Goal: Task Accomplishment & Management: Manage account settings

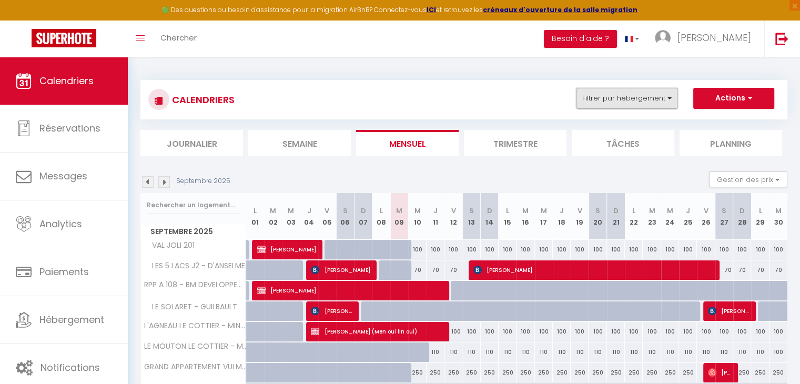
click at [616, 94] on button "Filtrer par hébergement" at bounding box center [627, 98] width 101 height 21
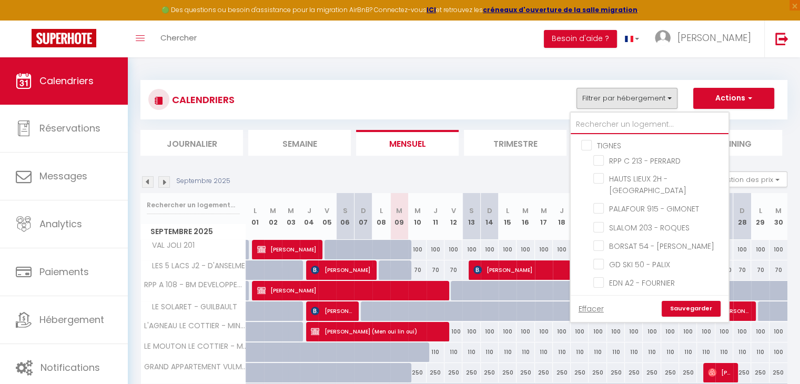
click at [597, 123] on input "text" at bounding box center [650, 124] width 158 height 19
type input "g"
checkbox input "false"
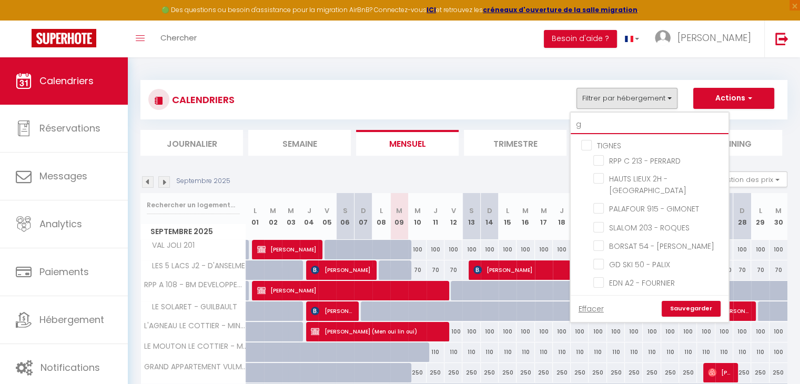
checkbox input "false"
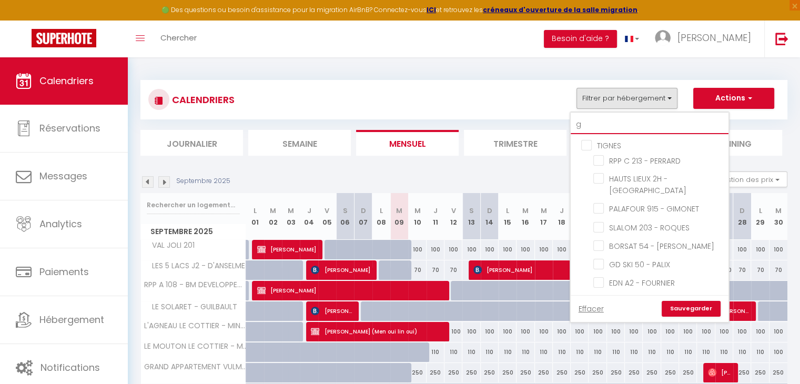
checkbox input "false"
checkbox input "true"
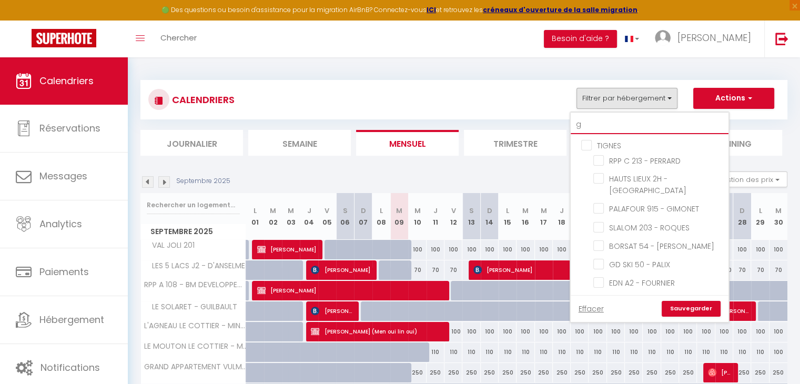
checkbox input "false"
checkbox input "true"
checkbox input "false"
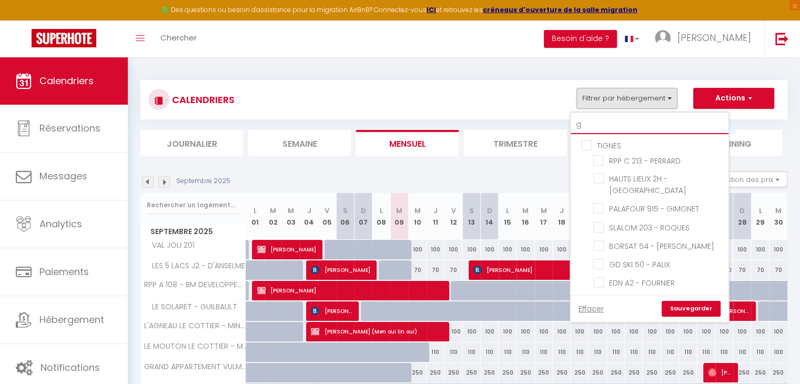
checkbox input "false"
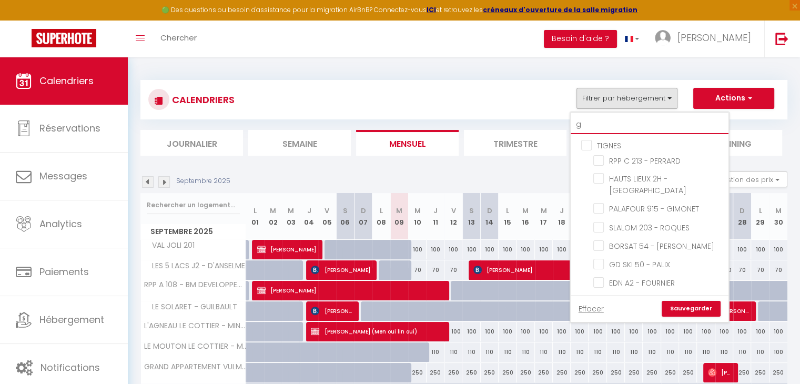
checkbox input "false"
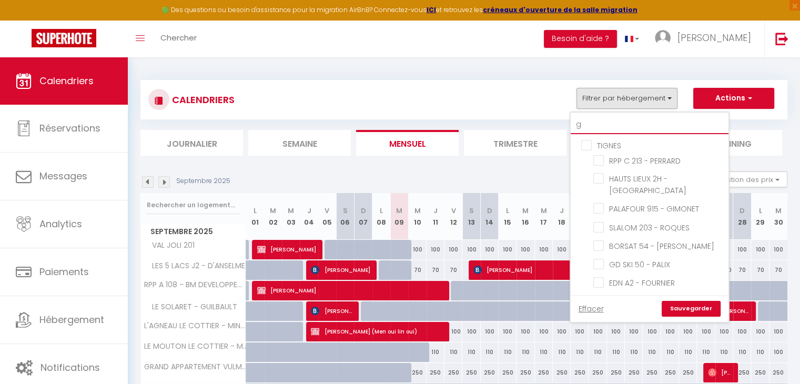
checkbox input "false"
checkbox input "true"
checkbox input "false"
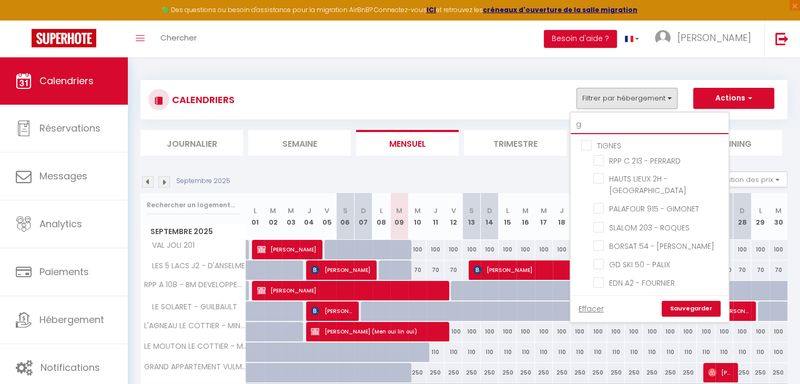
checkbox input "false"
checkbox input "true"
checkbox input "false"
checkbox input "true"
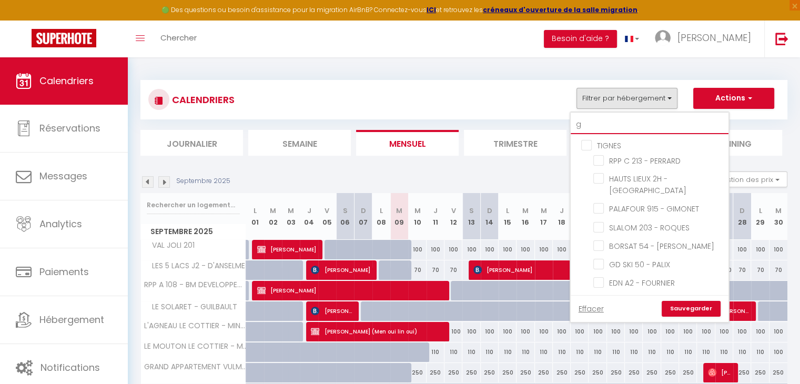
checkbox input "false"
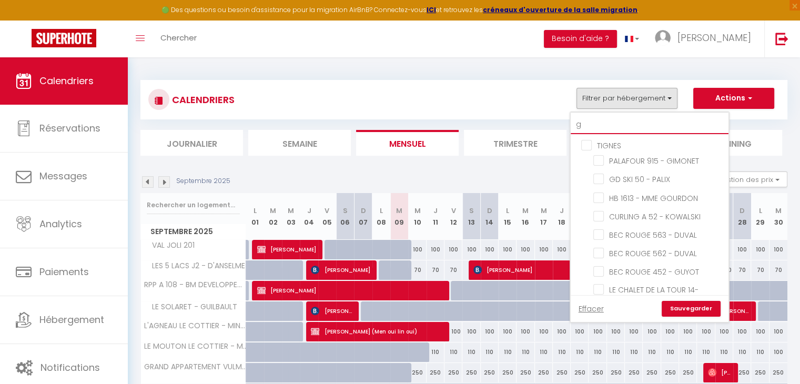
type input "gl"
checkbox input "false"
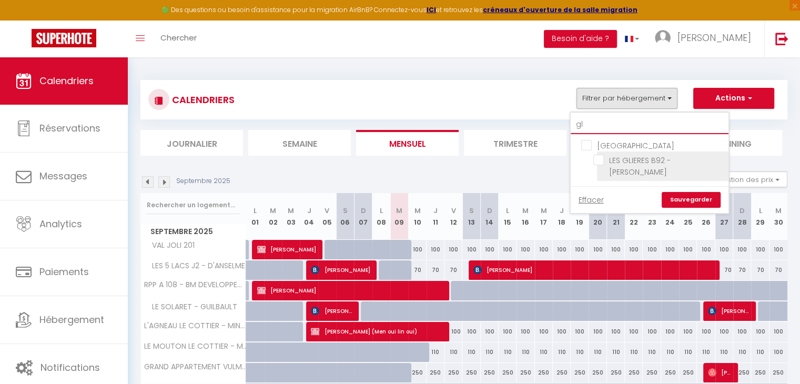
type input "gl"
click at [602, 163] on input "LES GLIERES B92 - [PERSON_NAME]" at bounding box center [660, 160] width 132 height 11
checkbox input "true"
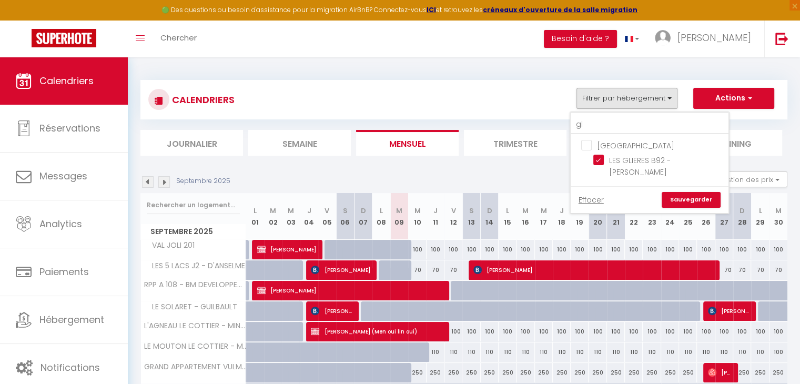
click at [696, 192] on link "Sauvegarder" at bounding box center [691, 200] width 59 height 16
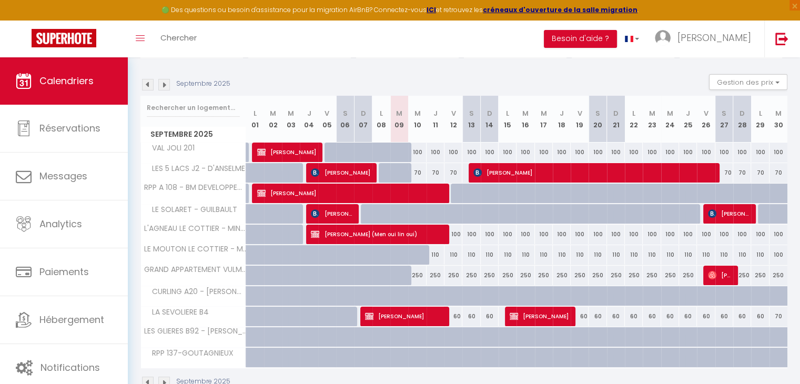
scroll to position [94, 0]
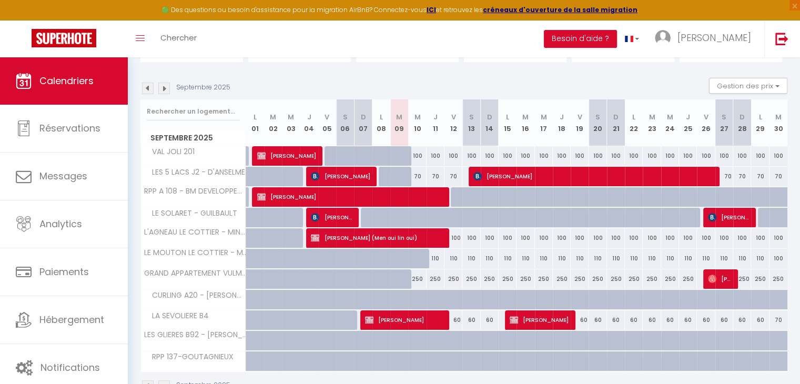
click at [161, 89] on img at bounding box center [164, 89] width 12 height 12
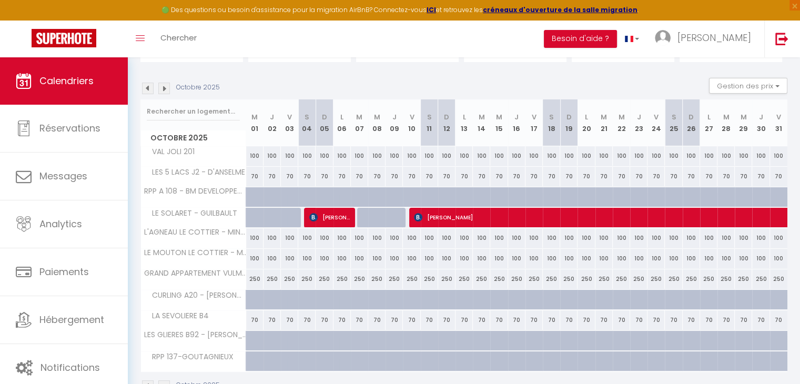
click at [161, 89] on img at bounding box center [164, 89] width 12 height 12
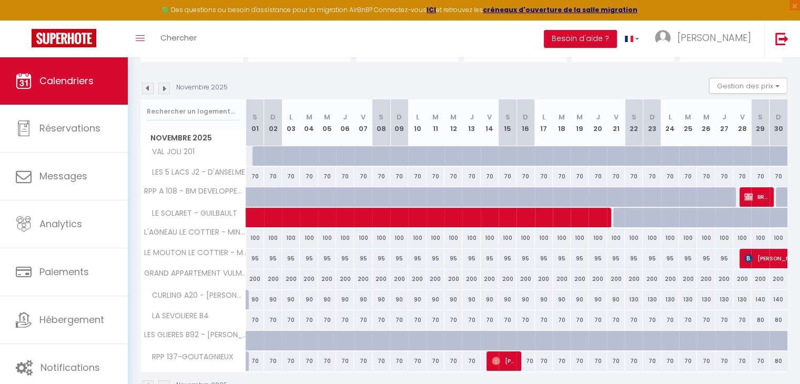
click at [161, 89] on img at bounding box center [164, 89] width 12 height 12
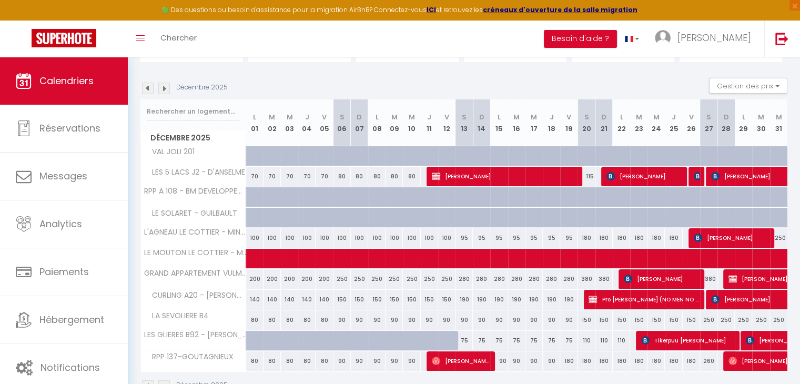
click at [161, 89] on img at bounding box center [164, 89] width 12 height 12
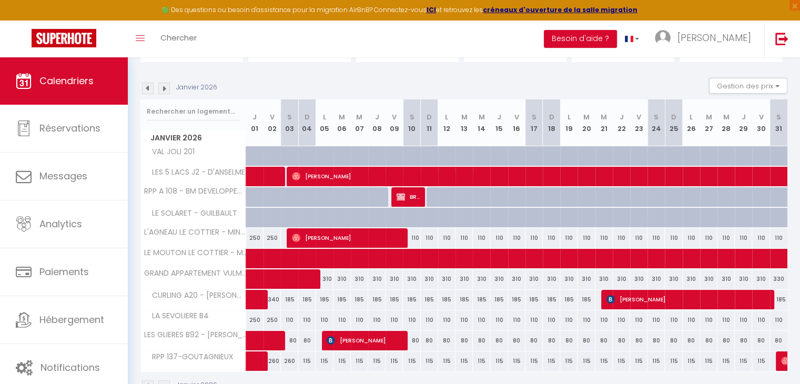
click at [161, 89] on img at bounding box center [164, 89] width 12 height 12
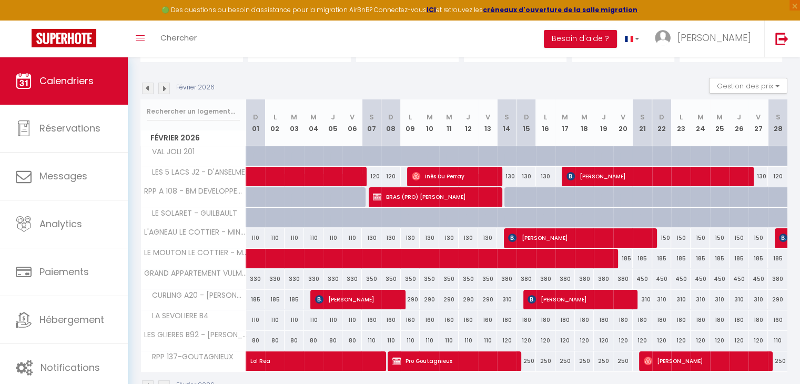
scroll to position [0, 0]
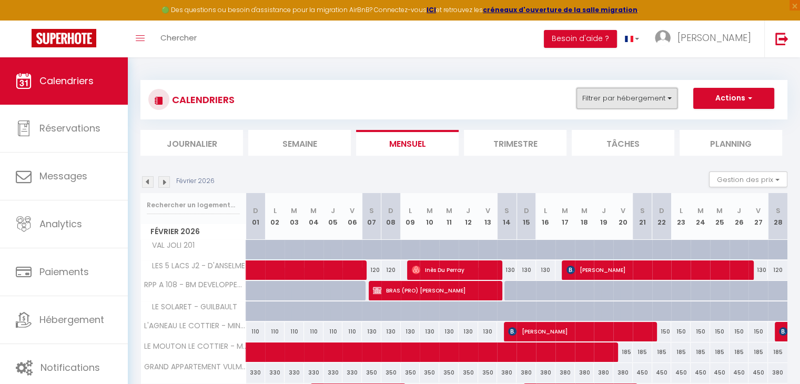
click at [608, 102] on button "Filtrer par hébergement" at bounding box center [627, 98] width 101 height 21
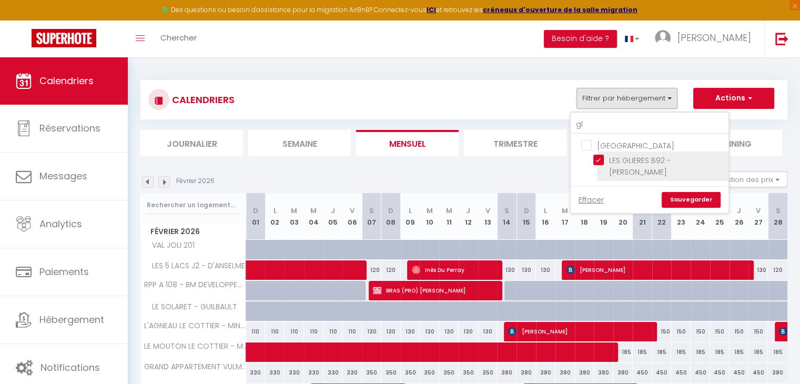
click at [599, 160] on input "LES GLIERES B92 - [PERSON_NAME]" at bounding box center [660, 160] width 132 height 11
checkbox input "false"
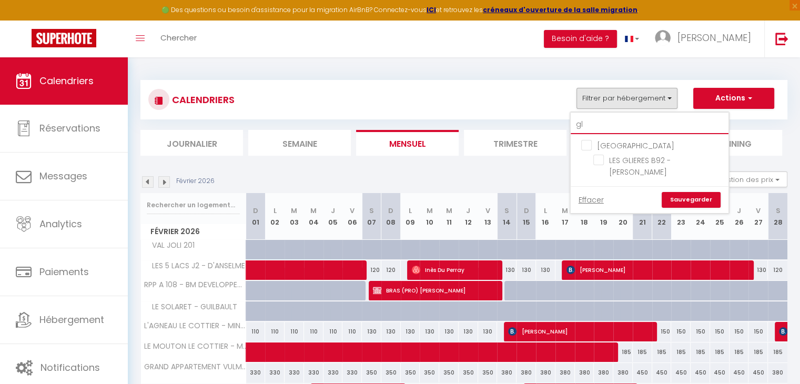
click at [593, 124] on input "gl" at bounding box center [650, 124] width 158 height 19
type input "g"
checkbox input "false"
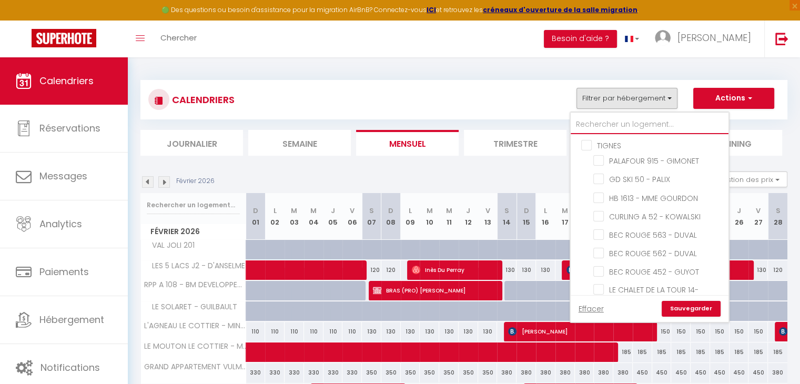
checkbox input "false"
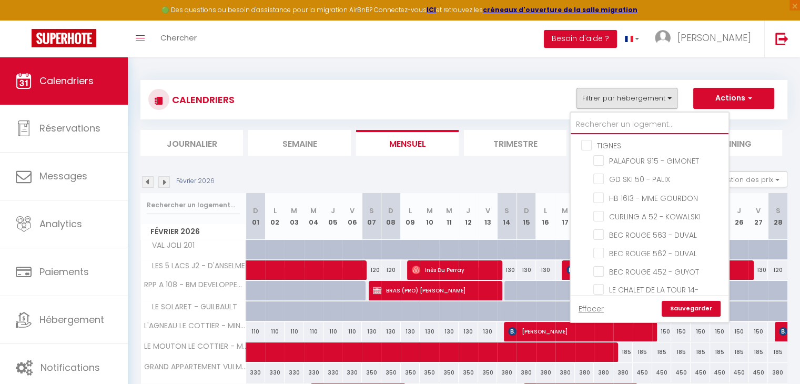
checkbox input "false"
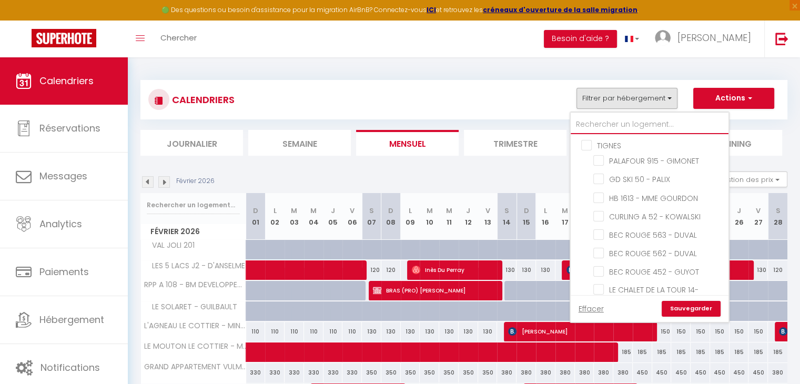
checkbox input "false"
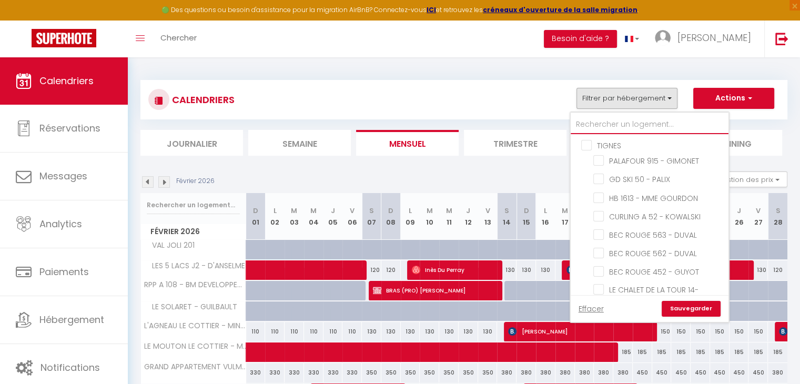
checkbox input "false"
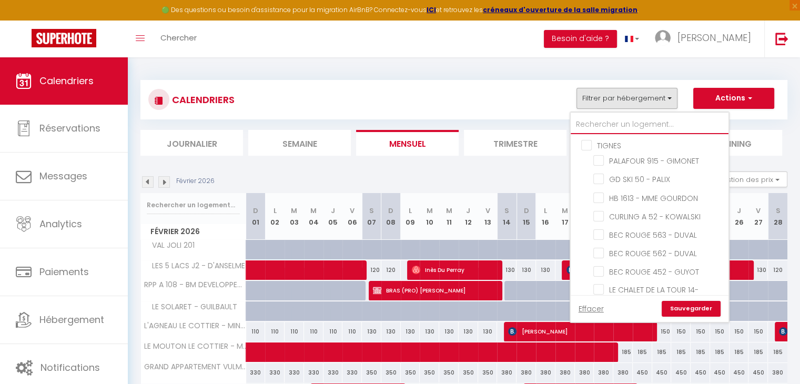
checkbox input "false"
checkbox input "true"
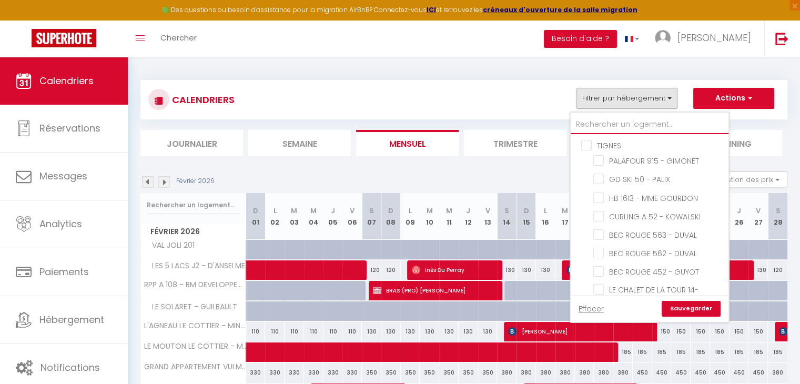
checkbox input "false"
checkbox input "true"
checkbox input "false"
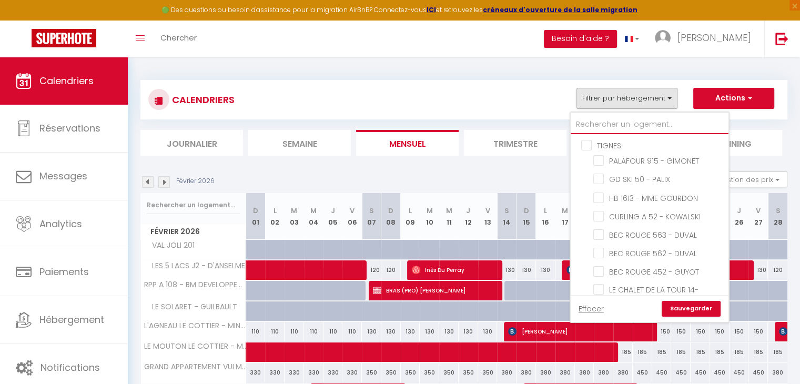
checkbox input "false"
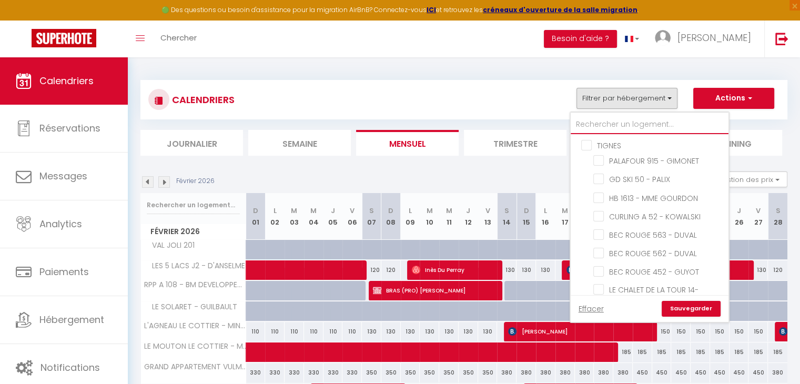
checkbox input "false"
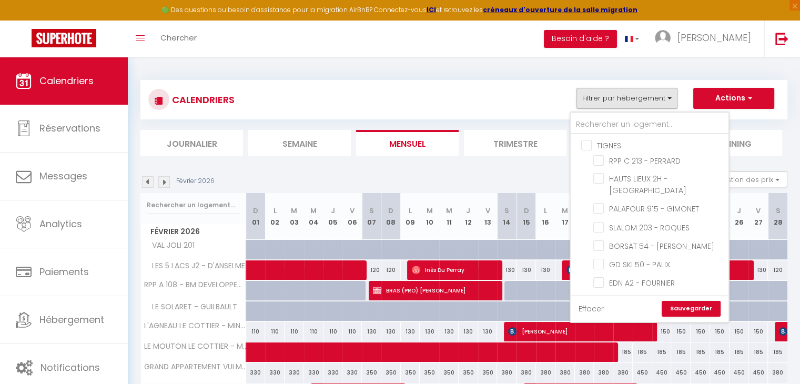
click at [589, 306] on link "Effacer" at bounding box center [591, 309] width 25 height 12
checkbox input "false"
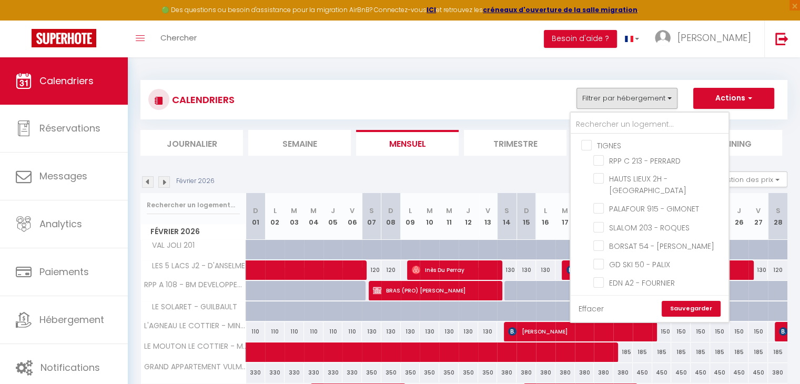
checkbox input "false"
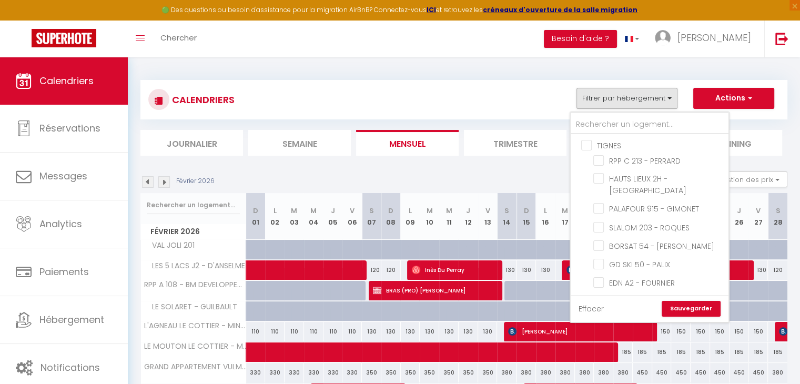
checkbox input "false"
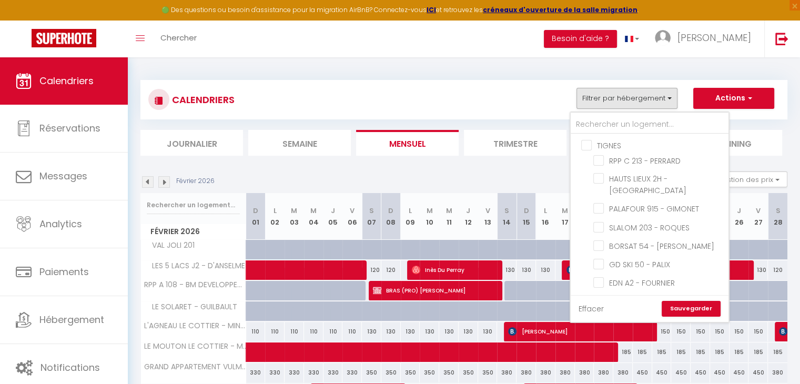
checkbox input "false"
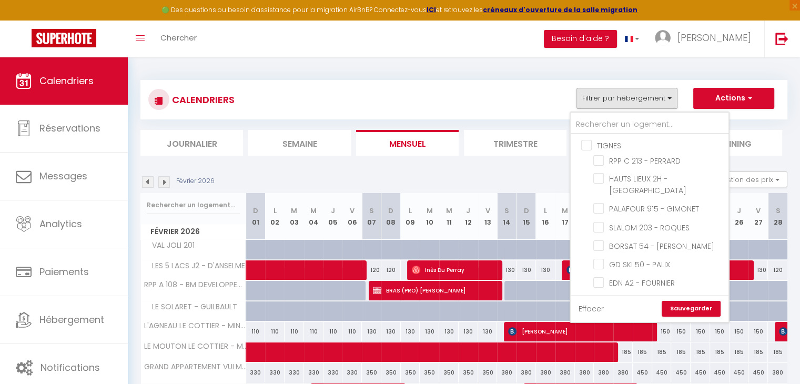
checkbox input "false"
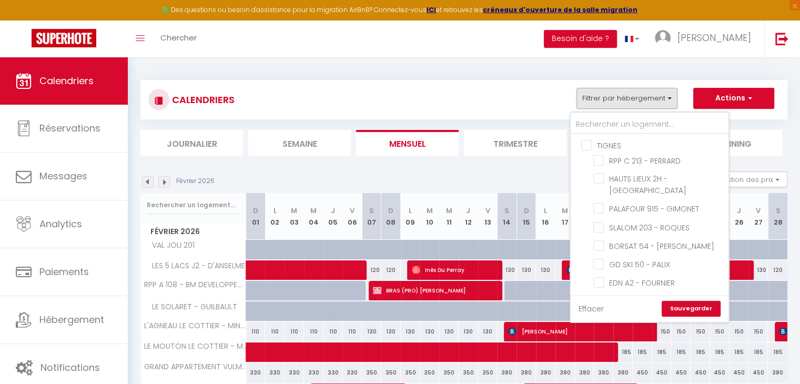
checkbox input "false"
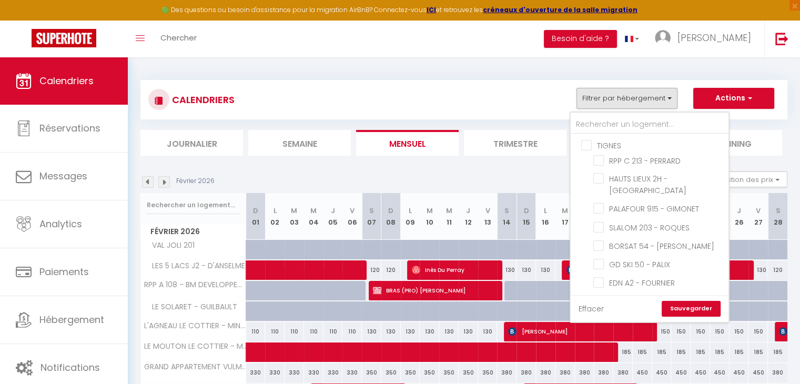
checkbox input "false"
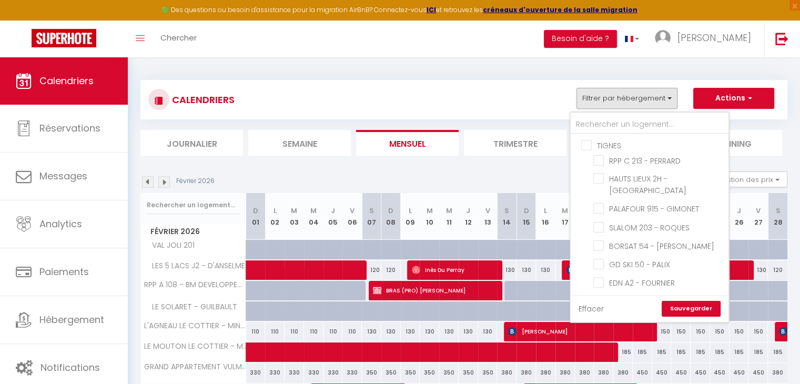
checkbox input "false"
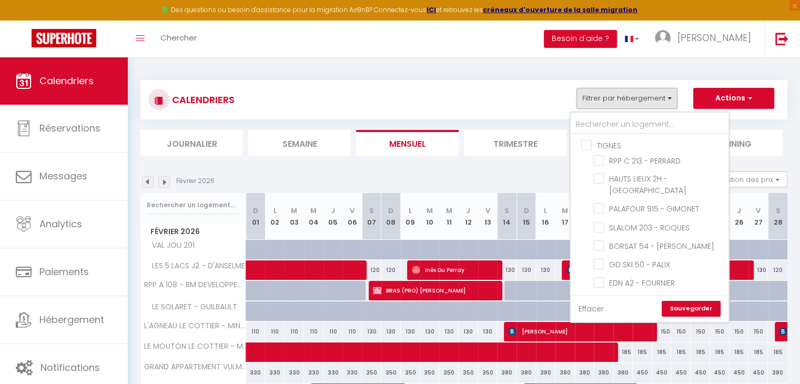
checkbox input "false"
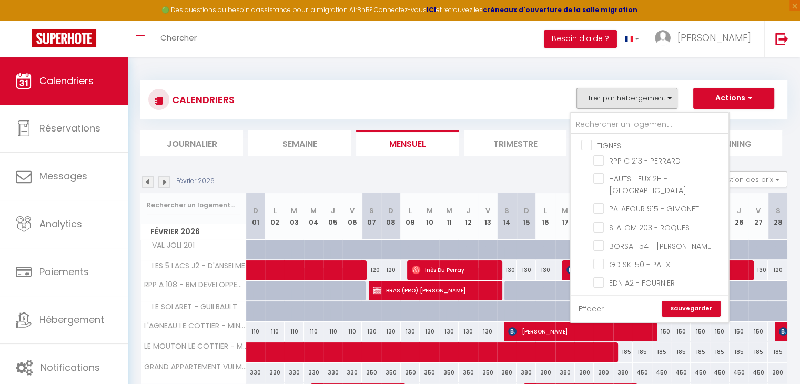
checkbox input "false"
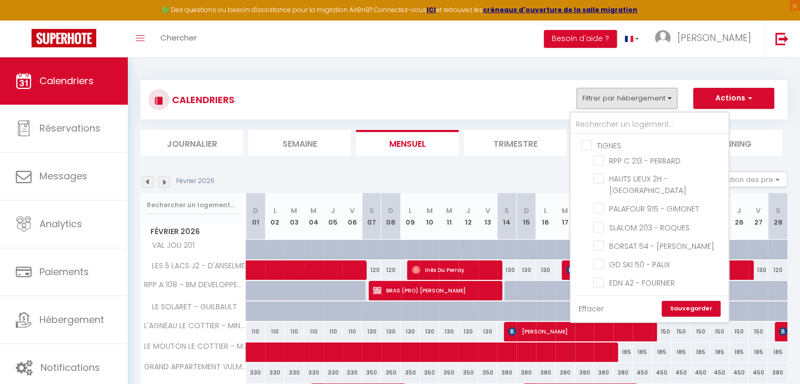
checkbox input "false"
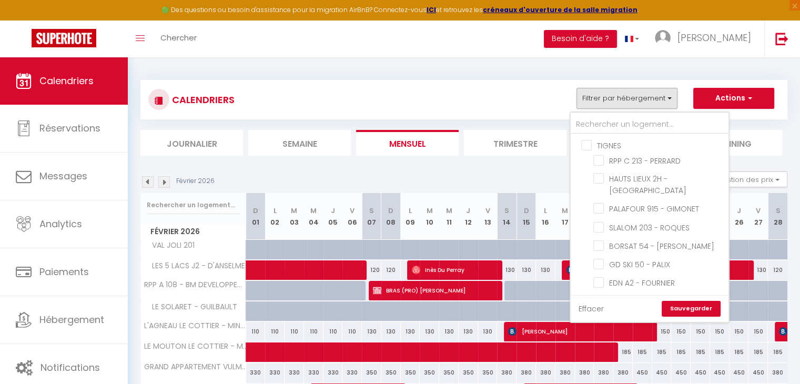
checkbox input "false"
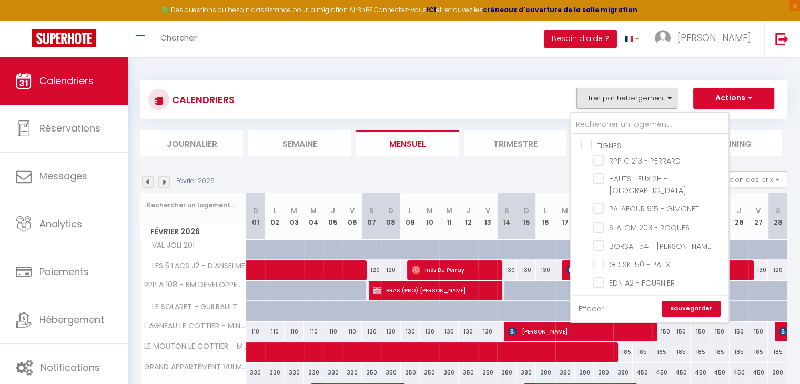
checkbox input "false"
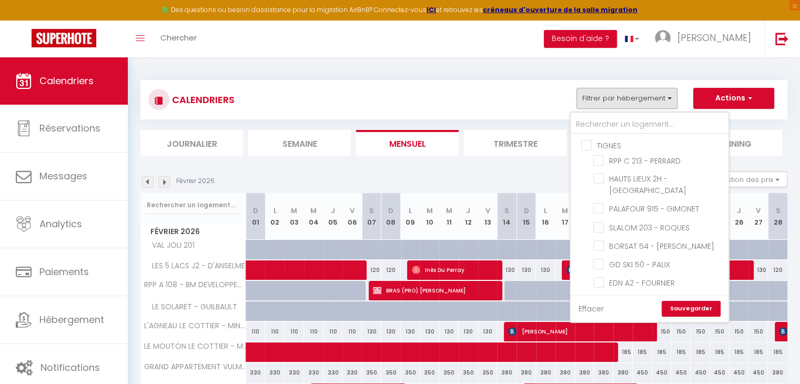
checkbox input "false"
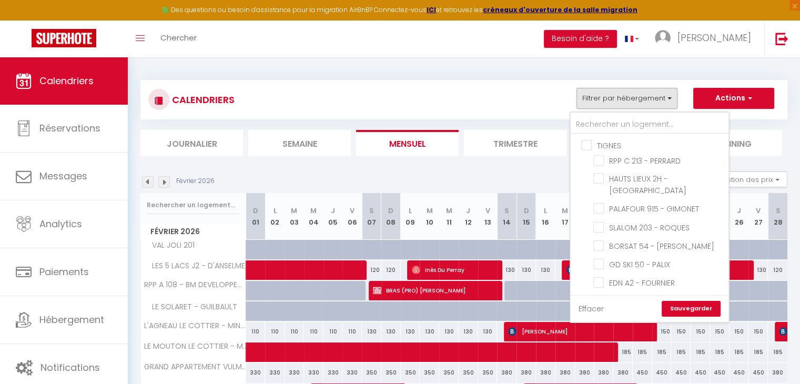
checkbox input "false"
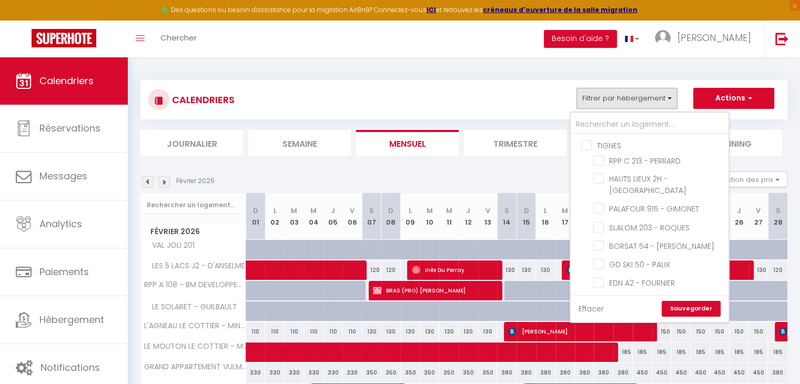
checkbox input "false"
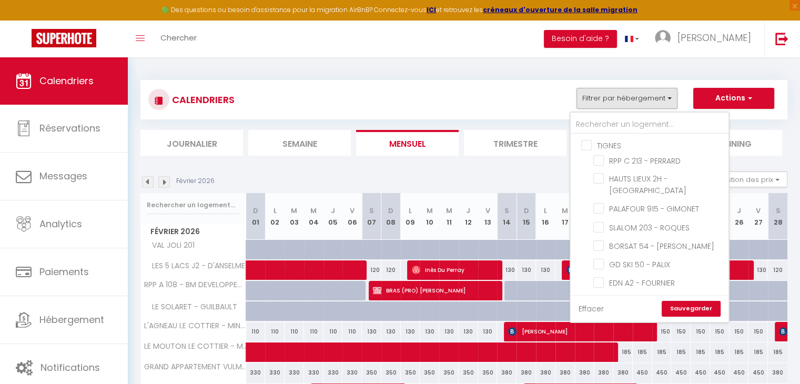
checkbox input "false"
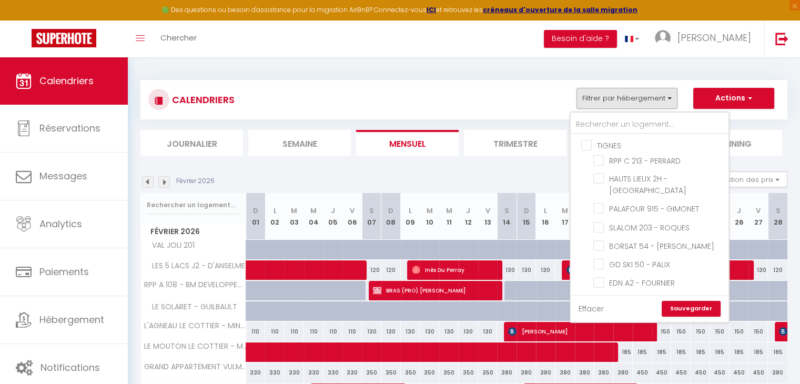
checkbox input "false"
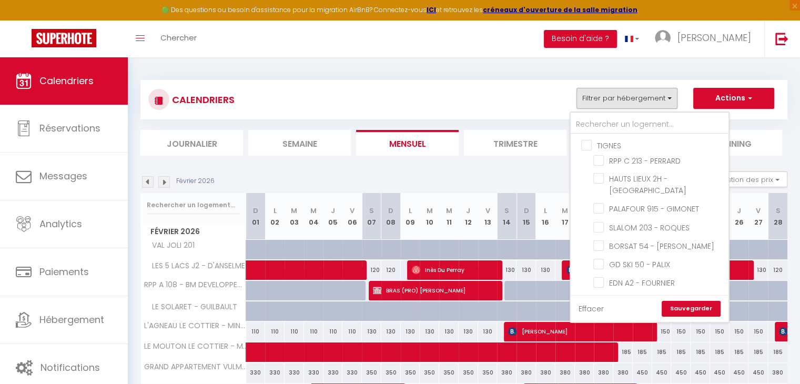
checkbox input "false"
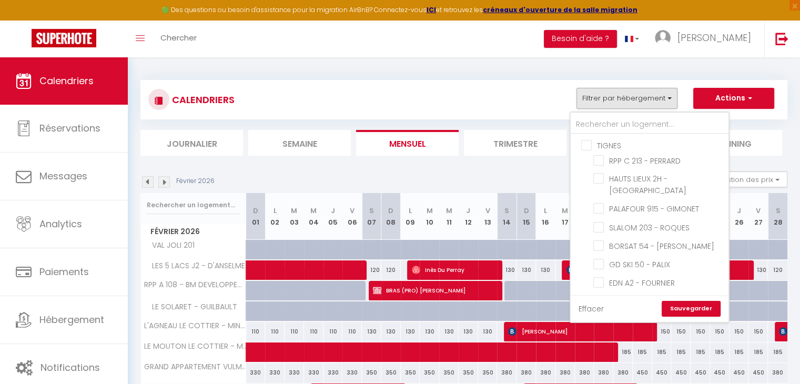
checkbox input "false"
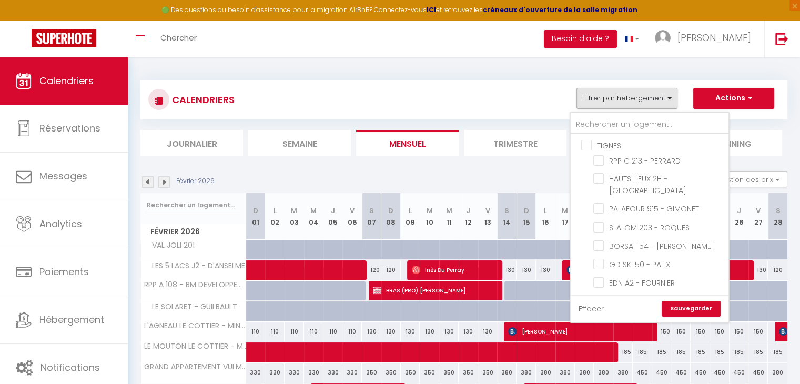
checkbox input "false"
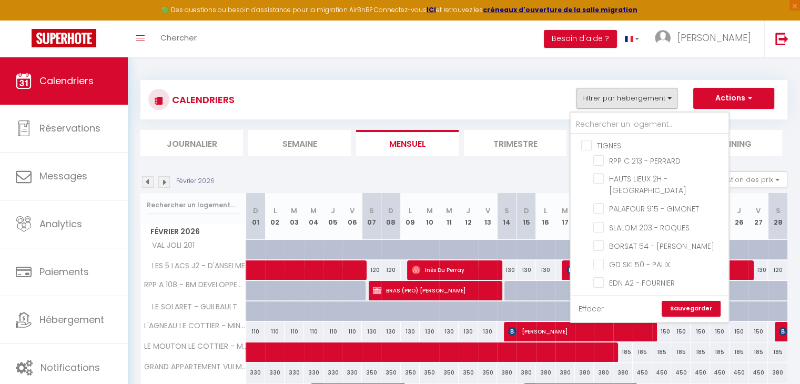
checkbox input "false"
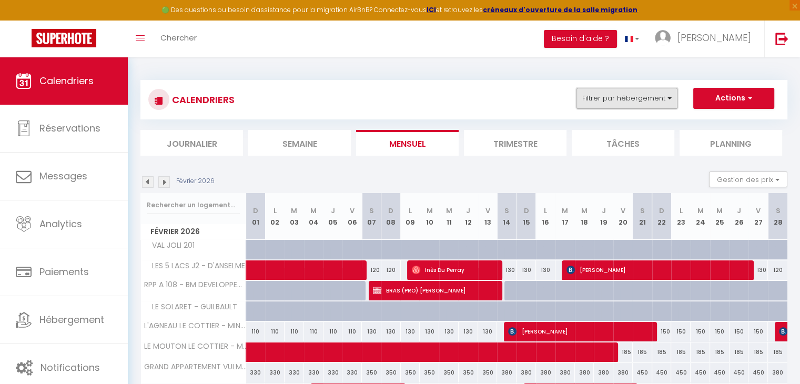
click at [599, 88] on button "Filtrer par hébergement" at bounding box center [627, 98] width 101 height 21
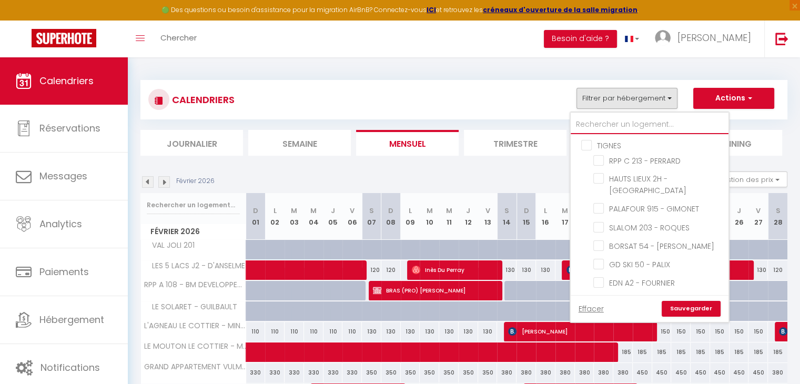
click at [609, 119] on input "text" at bounding box center [650, 124] width 158 height 19
type input "h"
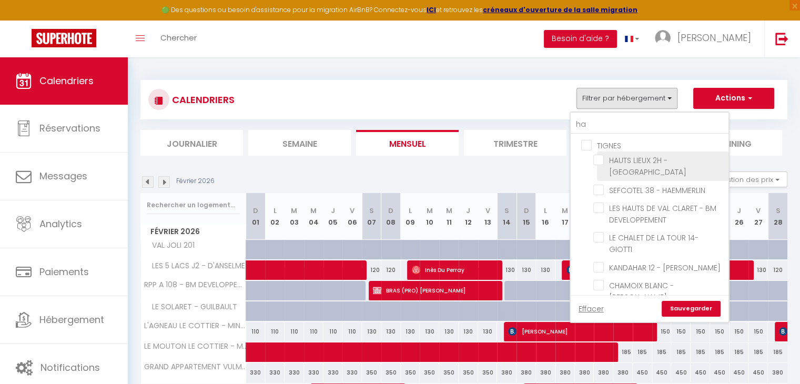
click at [600, 163] on input "HAUTS LIEUX 2H - [GEOGRAPHIC_DATA]" at bounding box center [660, 160] width 132 height 11
click at [689, 307] on link "Sauvegarder" at bounding box center [691, 309] width 59 height 16
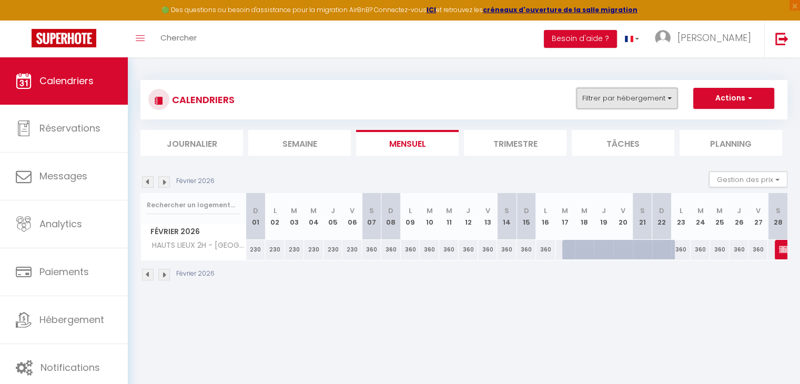
click at [598, 99] on button "Filtrer par hébergement" at bounding box center [627, 98] width 101 height 21
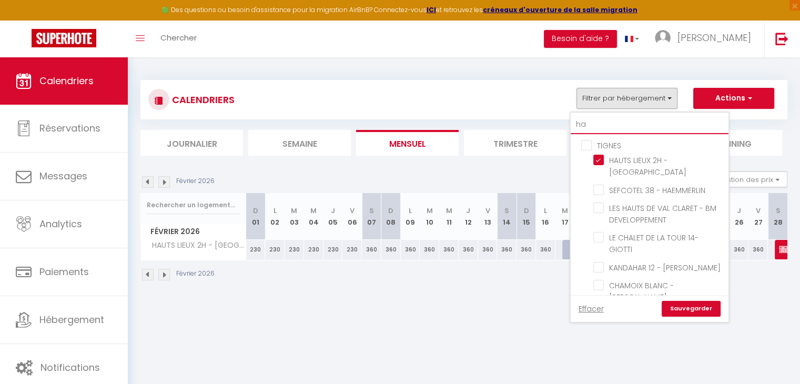
click at [608, 129] on input "ha" at bounding box center [650, 124] width 158 height 19
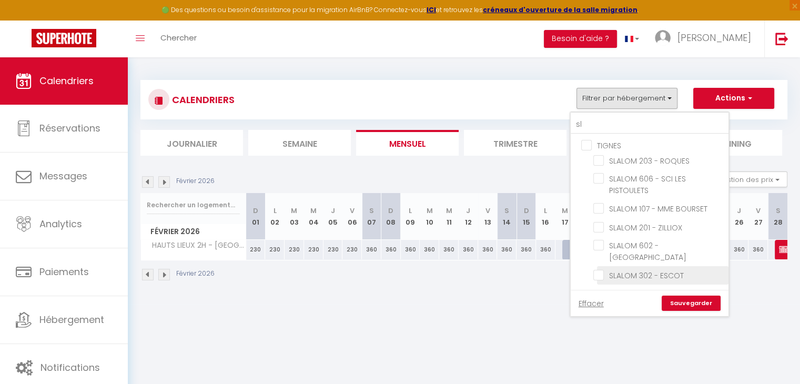
click at [603, 269] on input "SLALOM 302 - ESCOT" at bounding box center [660, 274] width 132 height 11
click at [699, 296] on link "Sauvegarder" at bounding box center [691, 304] width 59 height 16
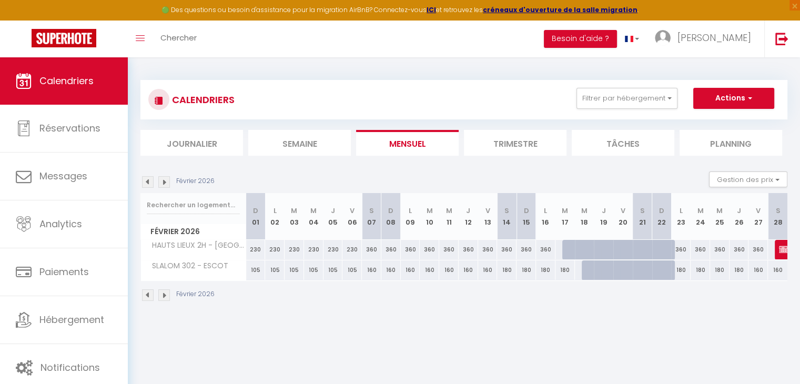
click at [160, 178] on img at bounding box center [164, 182] width 12 height 12
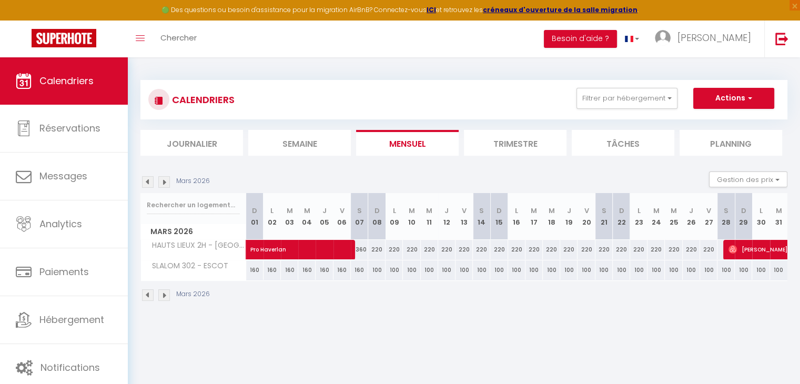
click at [323, 274] on div "160" at bounding box center [324, 269] width 17 height 19
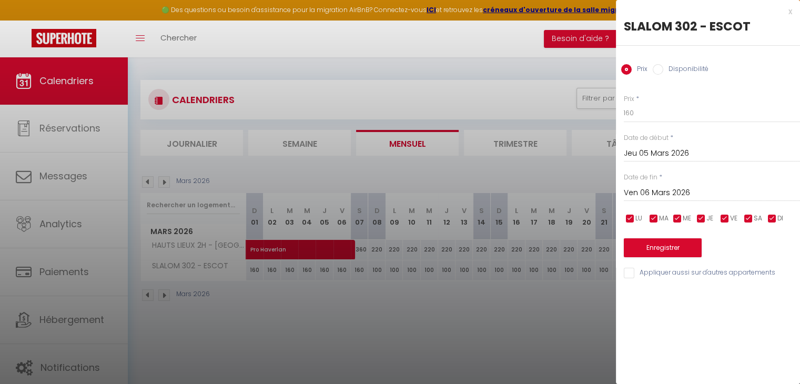
click at [660, 196] on input "Ven 06 Mars 2026" at bounding box center [712, 193] width 176 height 14
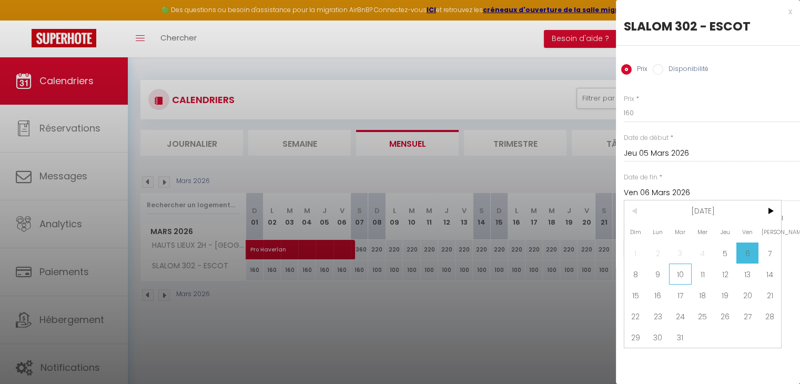
click at [678, 279] on span "10" at bounding box center [680, 274] width 23 height 21
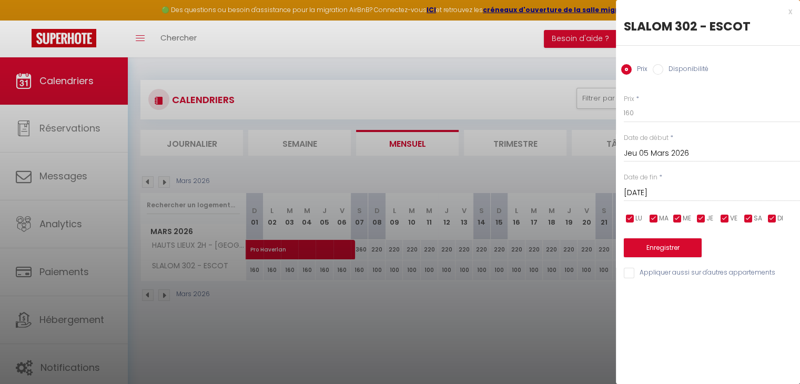
click at [661, 66] on input "Disponibilité" at bounding box center [658, 69] width 11 height 11
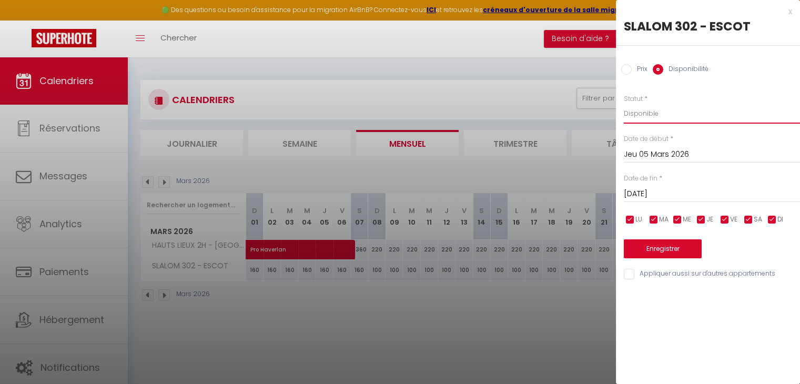
click at [644, 114] on select "Disponible Indisponible" at bounding box center [712, 114] width 176 height 20
click at [624, 104] on select "Disponible Indisponible" at bounding box center [712, 114] width 176 height 20
click at [674, 246] on button "Enregistrer" at bounding box center [663, 248] width 78 height 19
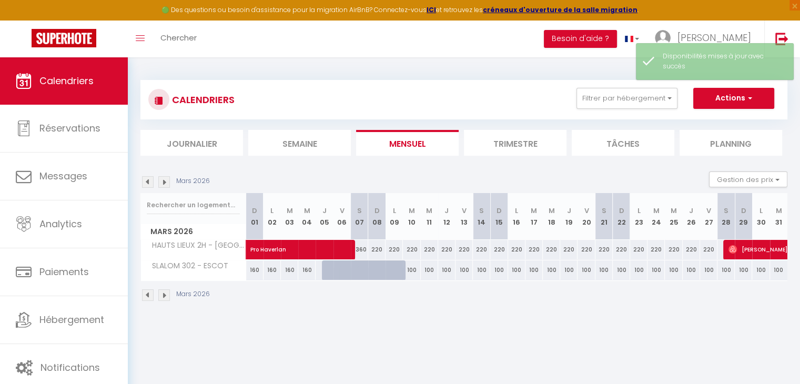
click at [148, 179] on img at bounding box center [148, 182] width 12 height 12
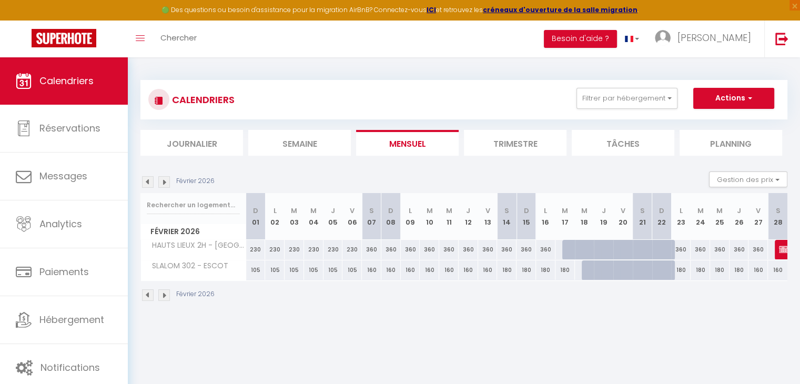
click at [148, 179] on img at bounding box center [148, 182] width 12 height 12
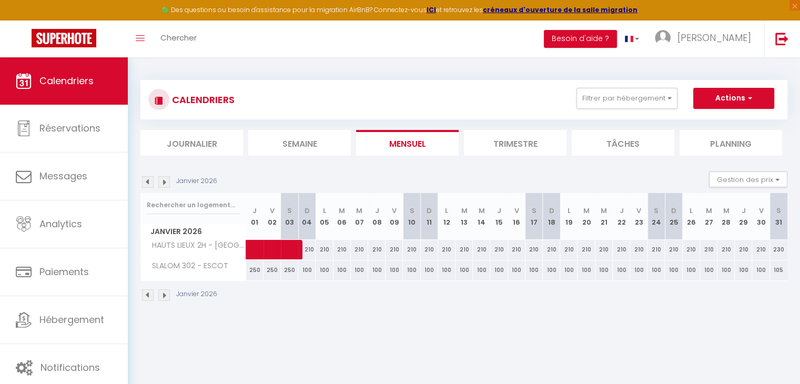
click at [160, 183] on img at bounding box center [164, 182] width 12 height 12
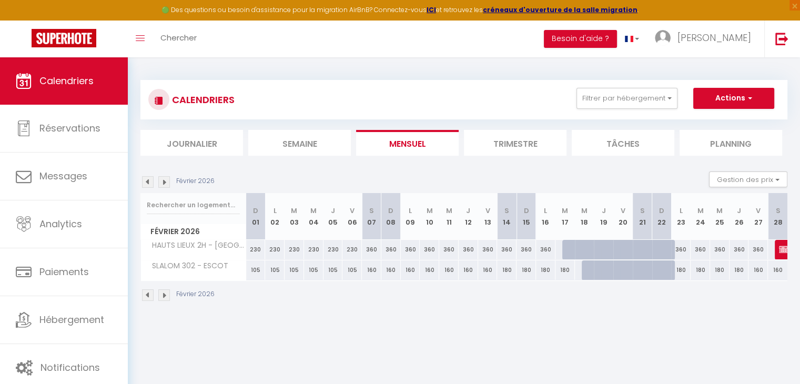
click at [160, 183] on img at bounding box center [164, 182] width 12 height 12
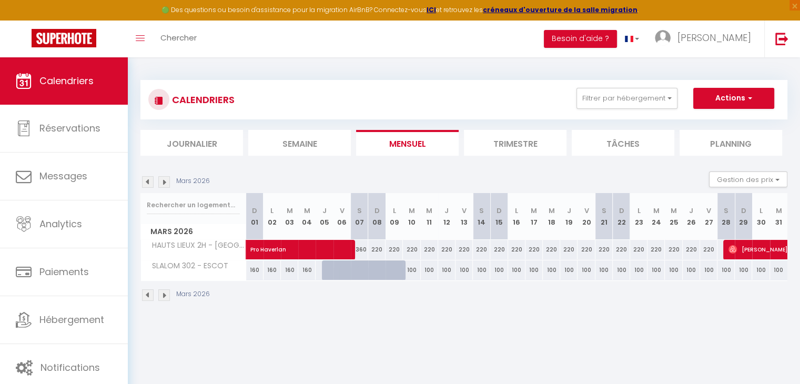
click at [149, 182] on img at bounding box center [148, 182] width 12 height 12
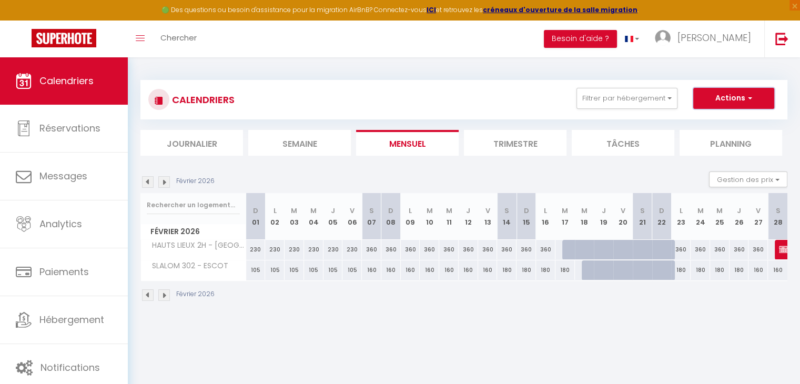
click at [719, 95] on button "Actions" at bounding box center [734, 98] width 81 height 21
click at [693, 121] on link "Nouvelle réservation" at bounding box center [723, 123] width 92 height 16
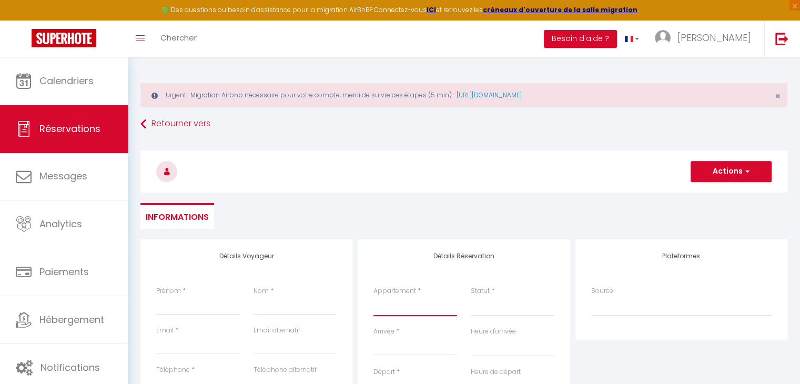
click at [395, 303] on select "SLALOM 107 - MME BOURSET SLALOM 201 - ZILLIOX SLALOM 602 - MEFTAH SLALOM 302 - …" at bounding box center [416, 306] width 84 height 20
click at [374, 296] on select "SLALOM 107 - MME BOURSET SLALOM 201 - ZILLIOX SLALOM 602 - MEFTAH SLALOM 302 - …" at bounding box center [416, 306] width 84 height 20
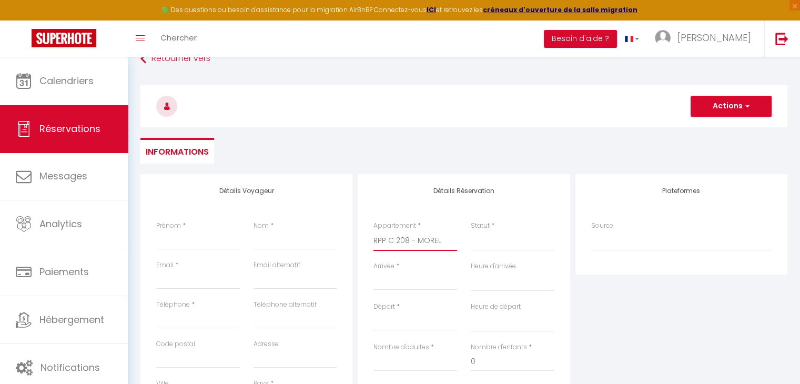
click at [399, 236] on select "SLALOM 107 - MME BOURSET SLALOM 201 - ZILLIOX SLALOM 602 - MEFTAH SLALOM 302 - …" at bounding box center [416, 241] width 84 height 20
click at [374, 231] on select "SLALOM 107 - MME BOURSET SLALOM 201 - ZILLIOX SLALOM 602 - MEFTAH SLALOM 302 - …" at bounding box center [416, 241] width 84 height 20
click at [479, 253] on div "Statut * Confirmé Non Confirmé Annulé Annulé par le voyageur No Show Request" at bounding box center [512, 241] width 97 height 41
click at [480, 240] on select "Confirmé Non Confirmé [PERSON_NAME] par le voyageur No Show Request" at bounding box center [513, 241] width 84 height 20
click at [471, 231] on select "Confirmé Non Confirmé [PERSON_NAME] par le voyageur No Show Request" at bounding box center [513, 241] width 84 height 20
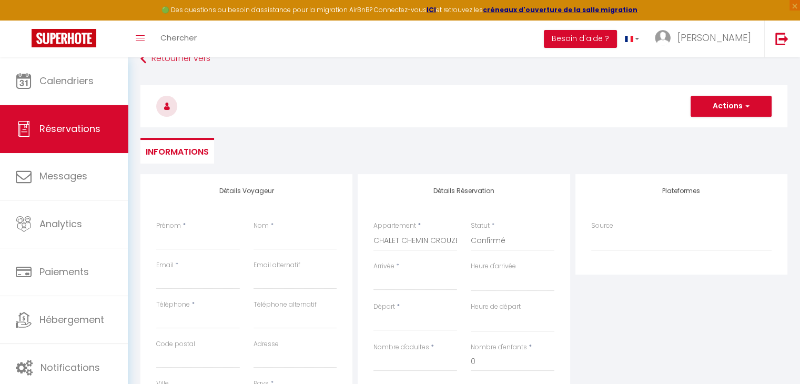
click at [394, 284] on input "Arrivée" at bounding box center [416, 282] width 84 height 14
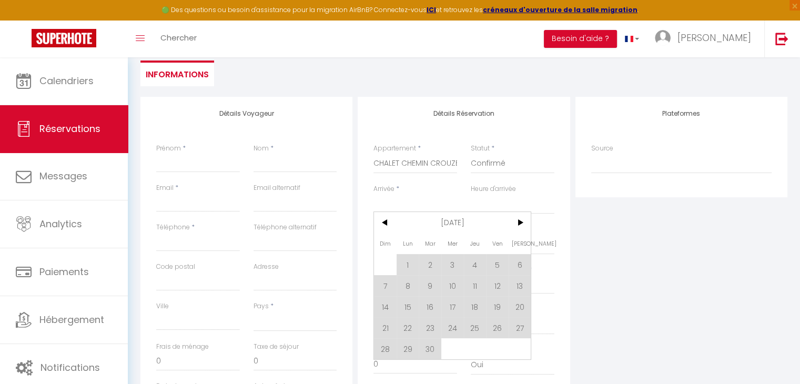
scroll to position [143, 0]
click at [522, 215] on span ">" at bounding box center [520, 222] width 23 height 21
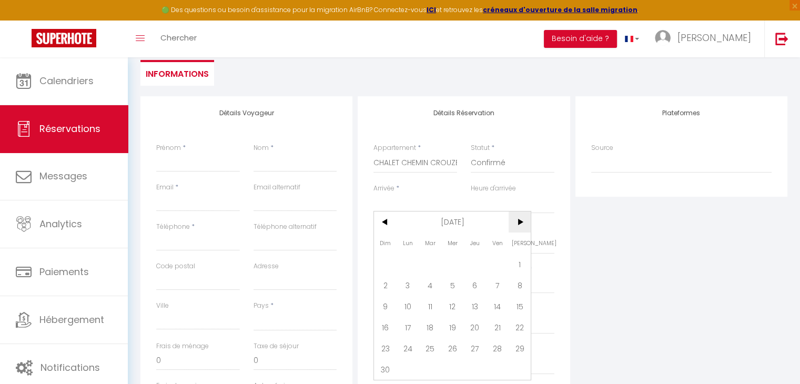
click at [522, 215] on span ">" at bounding box center [520, 222] width 23 height 21
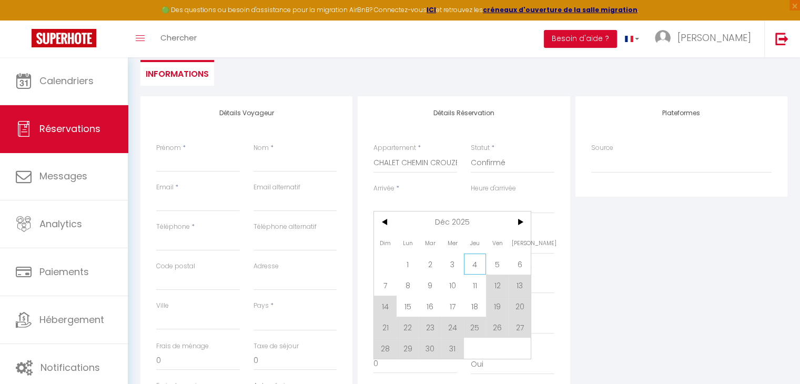
click at [476, 260] on span "4" at bounding box center [475, 264] width 23 height 21
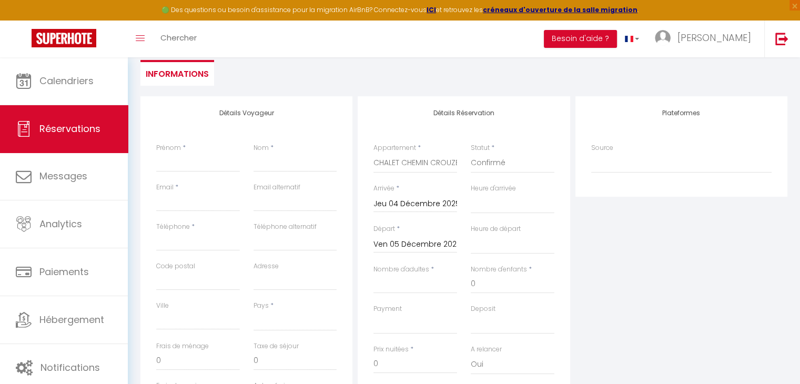
click at [403, 249] on input "Ven 05 Décembre 2025" at bounding box center [416, 245] width 84 height 14
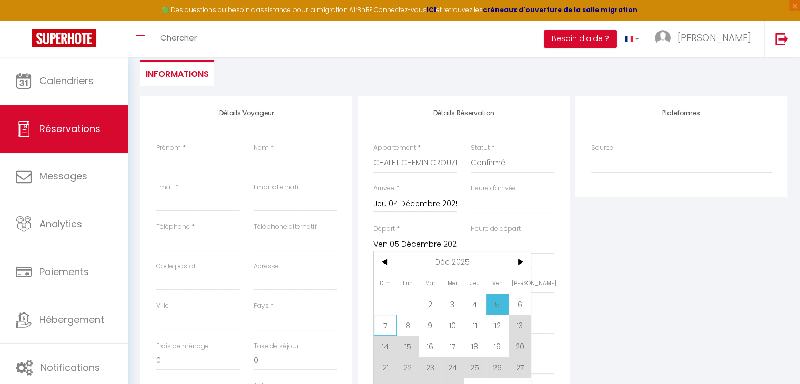
click at [383, 323] on span "7" at bounding box center [385, 325] width 23 height 21
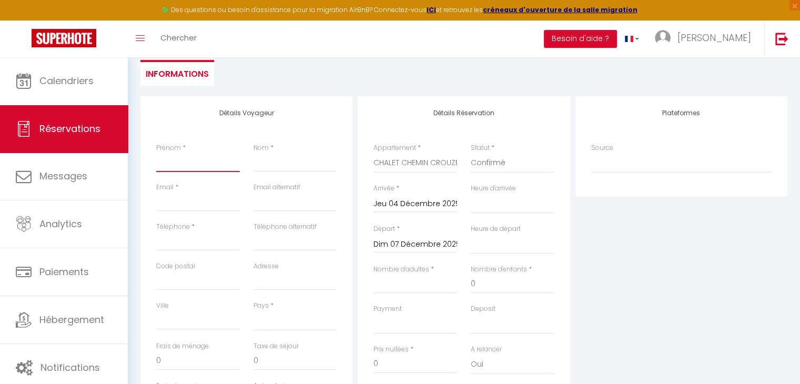
click at [194, 160] on input "Prénom" at bounding box center [198, 162] width 84 height 19
click at [278, 164] on input "Nom" at bounding box center [296, 162] width 84 height 19
click at [192, 196] on input "Email client" at bounding box center [198, 202] width 84 height 19
click at [202, 243] on input "Téléphone" at bounding box center [198, 241] width 84 height 19
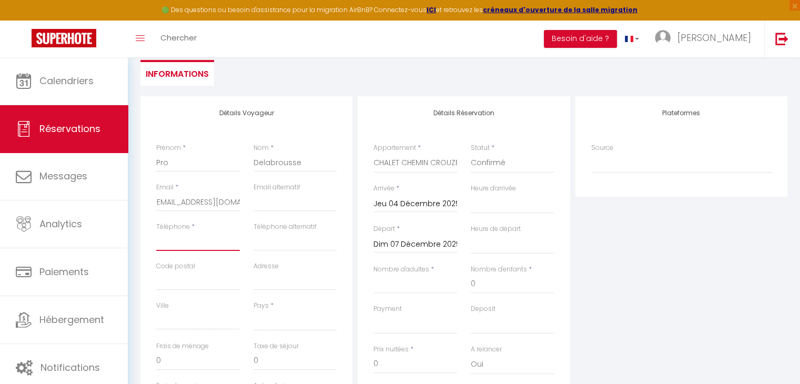
scroll to position [0, 0]
click at [263, 314] on select "[GEOGRAPHIC_DATA] [GEOGRAPHIC_DATA] [GEOGRAPHIC_DATA] [GEOGRAPHIC_DATA] [GEOGRA…" at bounding box center [296, 321] width 84 height 20
click at [254, 311] on select "[GEOGRAPHIC_DATA] [GEOGRAPHIC_DATA] [GEOGRAPHIC_DATA] [GEOGRAPHIC_DATA] [GEOGRA…" at bounding box center [296, 321] width 84 height 20
click at [413, 278] on input "Nombre d'adultes" at bounding box center [416, 284] width 84 height 19
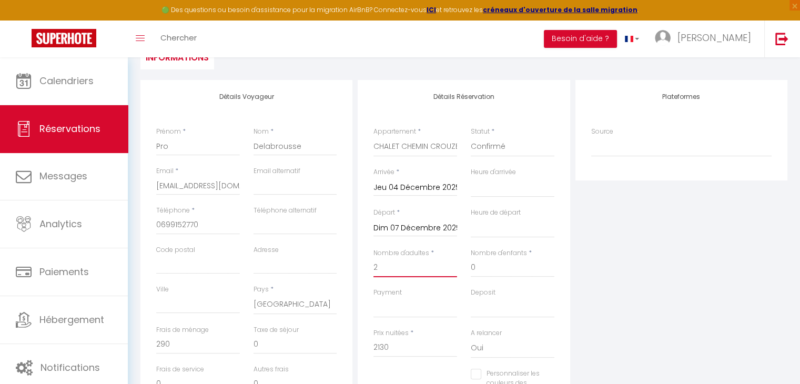
scroll to position [160, 0]
click at [395, 356] on div "Prix nuitées * 2130" at bounding box center [415, 348] width 97 height 41
click at [398, 353] on input "2130" at bounding box center [416, 347] width 84 height 19
click at [583, 303] on div "Plateformes Source Direct [DOMAIN_NAME] [DOMAIN_NAME] Chalet montagne Expedia G…" at bounding box center [681, 267] width 217 height 376
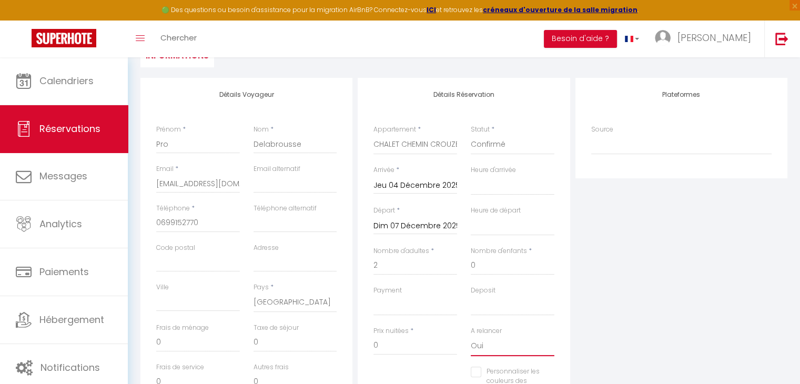
click at [475, 339] on select "Oui Non" at bounding box center [513, 346] width 84 height 20
click at [471, 336] on select "Oui Non" at bounding box center [513, 346] width 84 height 20
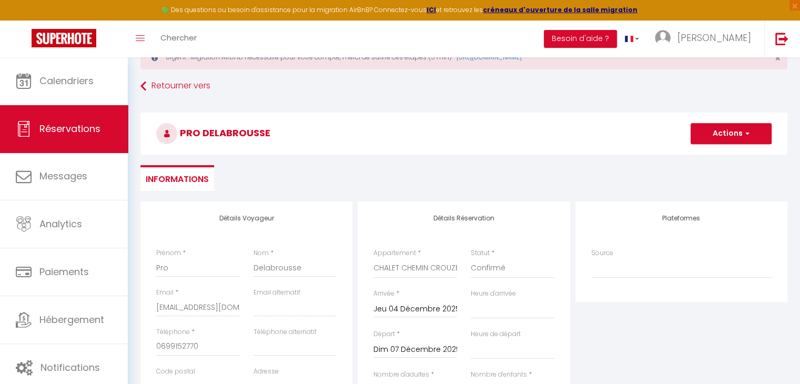
scroll to position [25, 0]
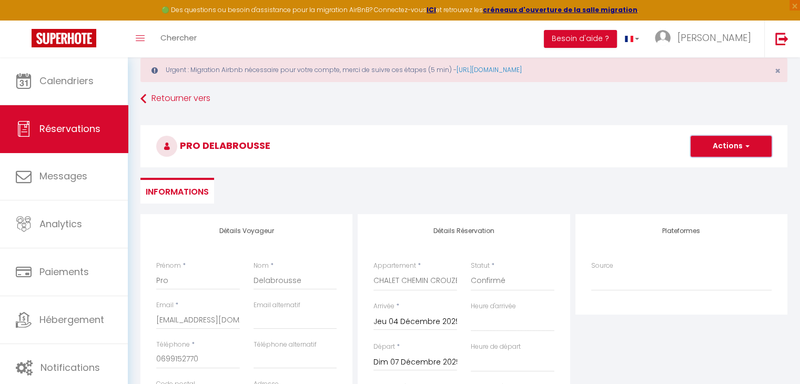
click at [715, 153] on button "Actions" at bounding box center [731, 146] width 81 height 21
click at [700, 167] on link "Enregistrer" at bounding box center [720, 170] width 83 height 14
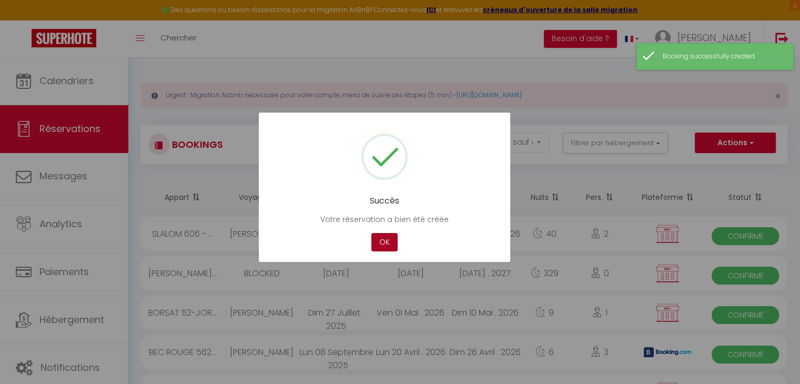
click at [377, 238] on button "OK" at bounding box center [385, 242] width 26 height 18
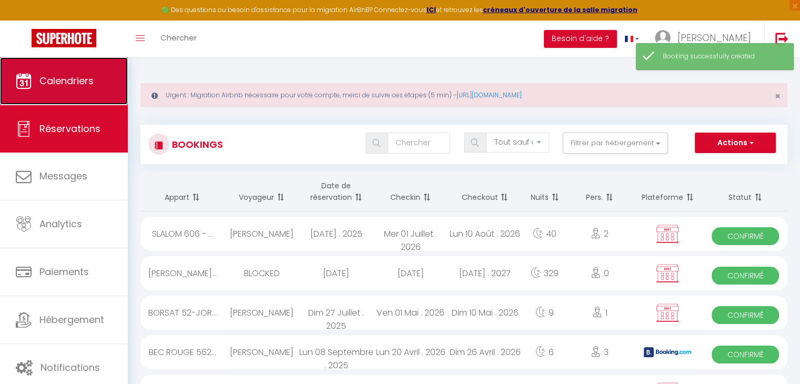
click at [66, 85] on span "Calendriers" at bounding box center [66, 80] width 54 height 13
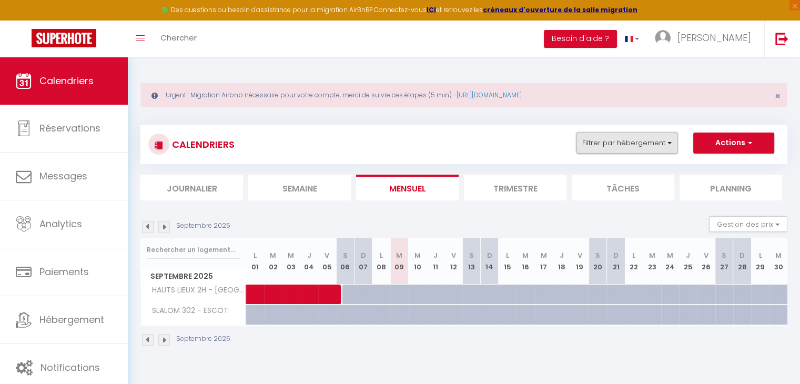
click at [627, 139] on button "Filtrer par hébergement" at bounding box center [627, 143] width 101 height 21
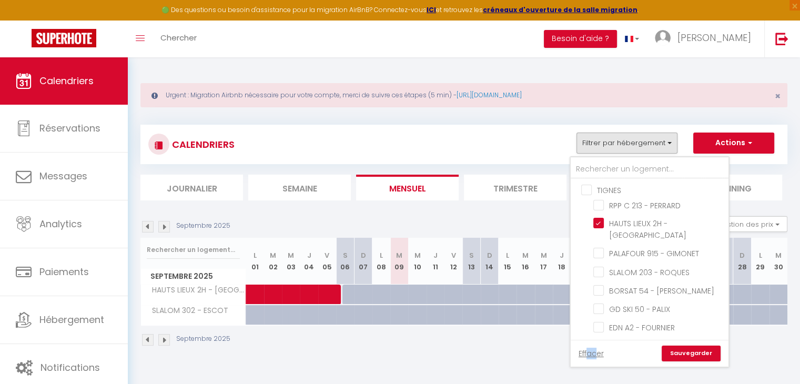
drag, startPoint x: 587, startPoint y: 353, endPoint x: 597, endPoint y: 359, distance: 11.6
click at [597, 359] on link "Effacer" at bounding box center [591, 354] width 25 height 12
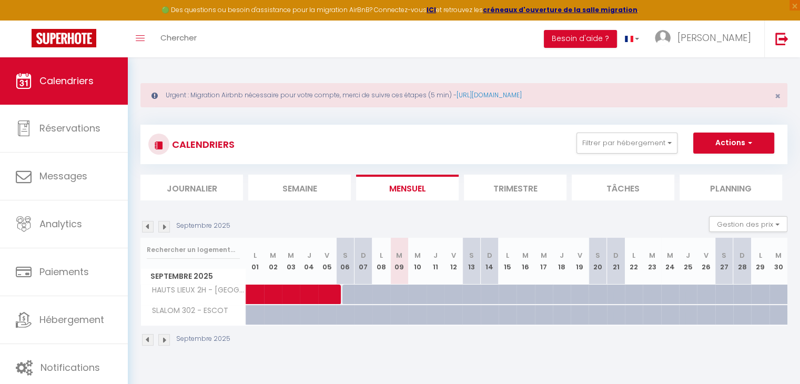
click at [601, 154] on div "CALENDRIERS Filtrer par hébergement TIGNES RPP C 213 - PERRARD HAUTS LIEUX 2H -…" at bounding box center [463, 145] width 631 height 24
click at [598, 137] on button "Filtrer par hébergement" at bounding box center [627, 143] width 101 height 21
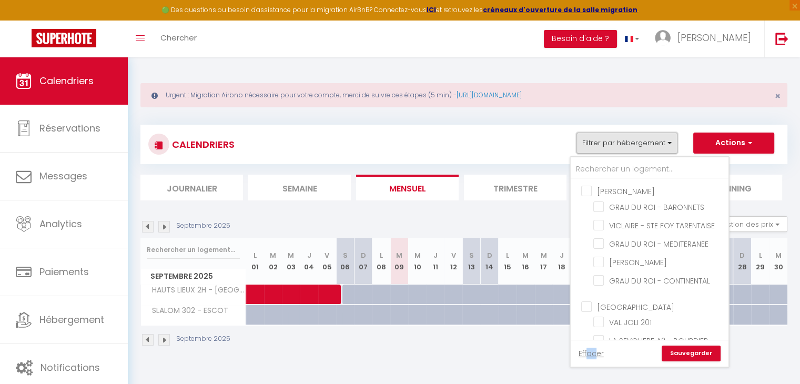
scroll to position [1290, 0]
click at [604, 317] on input "VAL JOLI 201" at bounding box center [660, 322] width 132 height 11
click at [597, 335] on input "LA SEVOLIERE A2 - BOURDIER" at bounding box center [660, 340] width 132 height 11
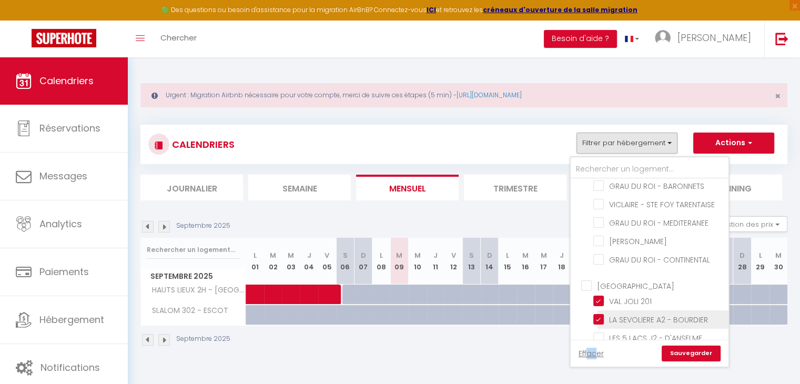
scroll to position [1315, 0]
click at [596, 310] on input "LA SEVOLIERE A2 - BOURDIER" at bounding box center [660, 315] width 132 height 11
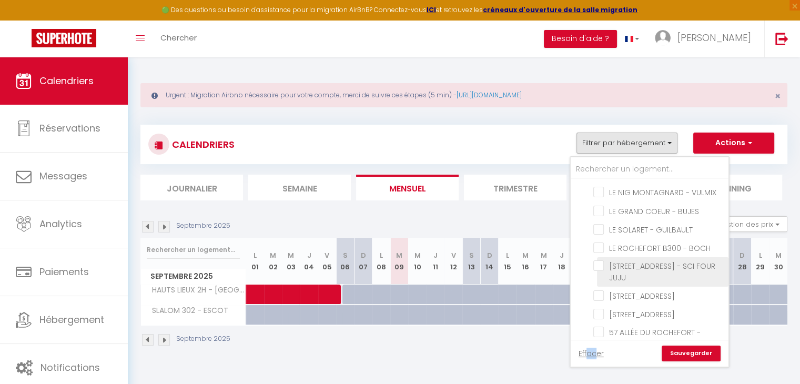
scroll to position [1525, 0]
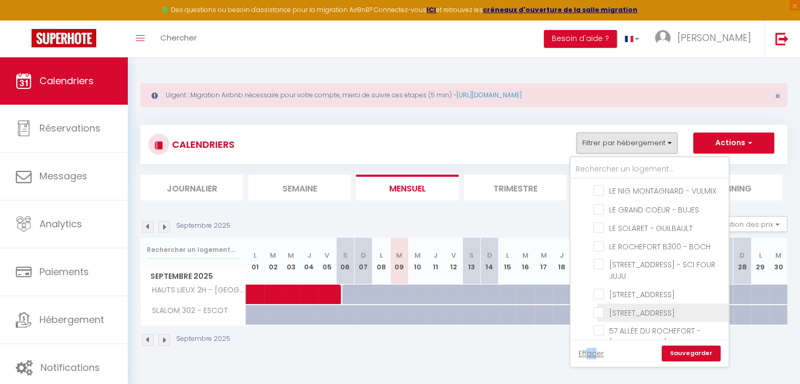
click at [599, 307] on input "[STREET_ADDRESS]" at bounding box center [660, 312] width 132 height 11
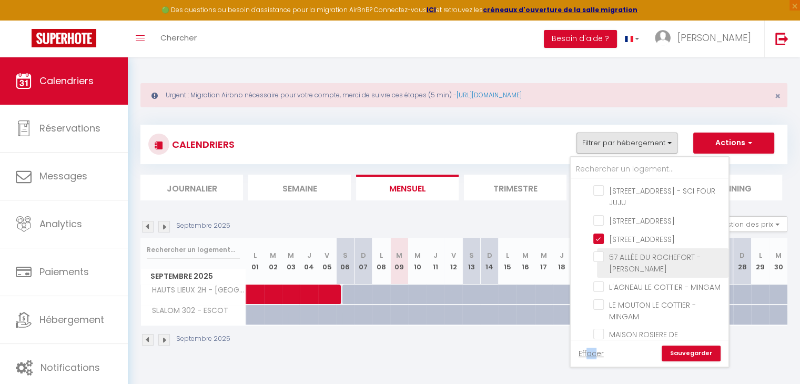
scroll to position [1616, 0]
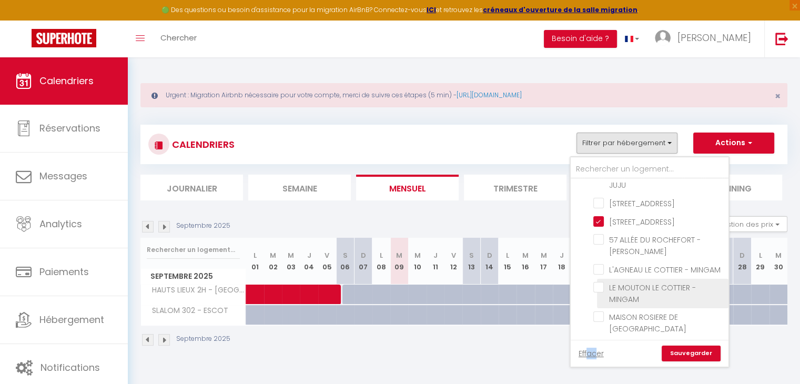
click at [600, 264] on input "L'AGNEAU LE COTTIER - MINGAM" at bounding box center [660, 269] width 132 height 11
click at [599, 282] on input "LE MOUTON LE COTTIER - MINGAM" at bounding box center [660, 287] width 132 height 11
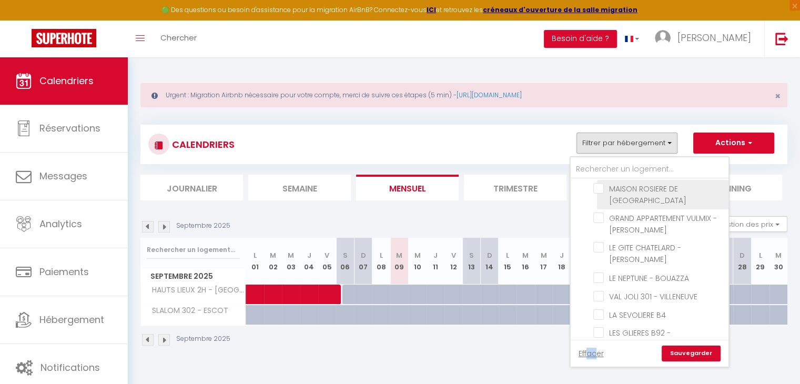
scroll to position [1745, 0]
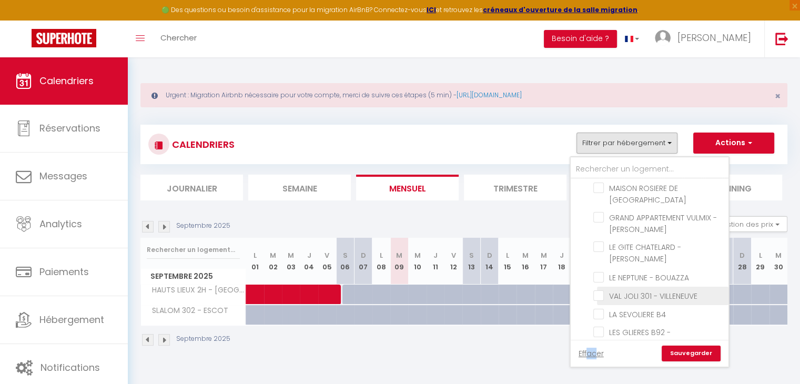
click at [601, 290] on input "VAL JOLI 301 - VILLENEUVE" at bounding box center [660, 295] width 132 height 11
click at [704, 353] on link "Sauvegarder" at bounding box center [691, 354] width 59 height 16
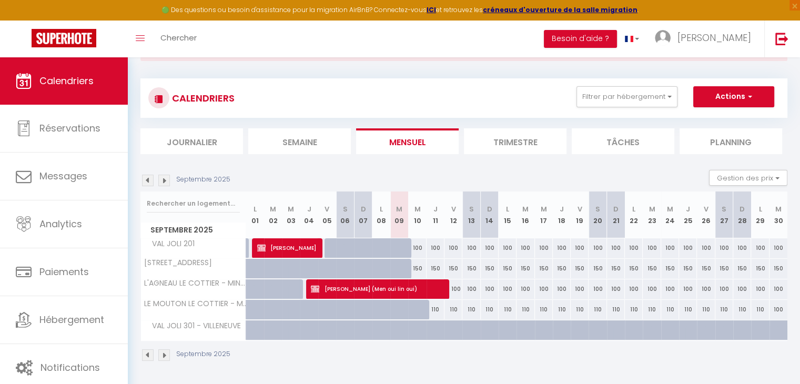
scroll to position [51, 0]
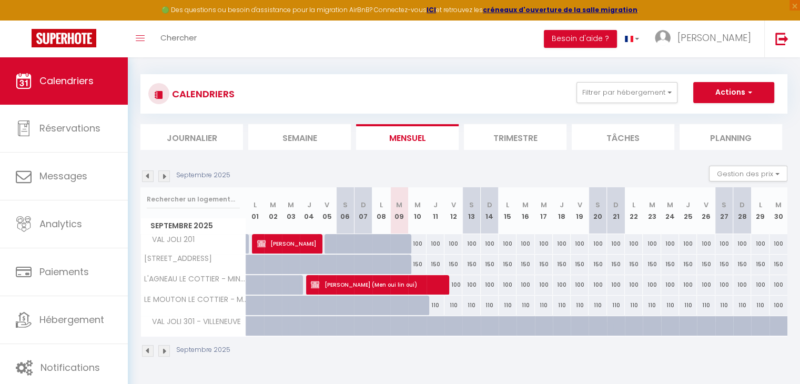
click at [147, 176] on img at bounding box center [148, 176] width 12 height 12
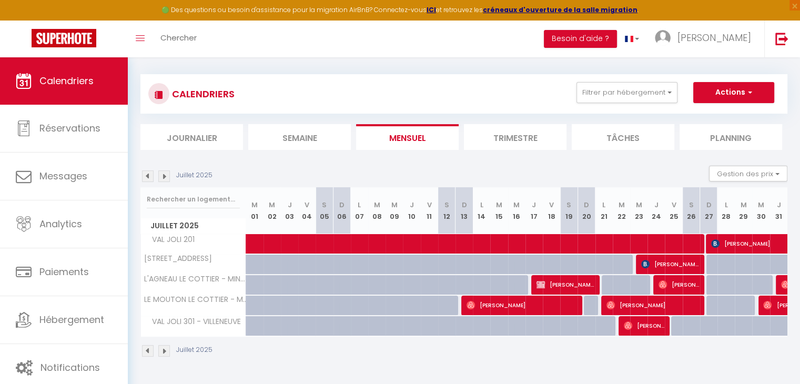
click at [148, 175] on img at bounding box center [148, 176] width 12 height 12
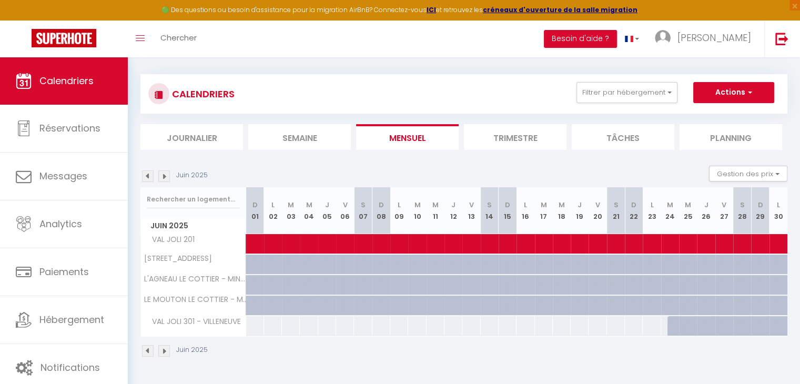
click at [148, 175] on img at bounding box center [148, 176] width 12 height 12
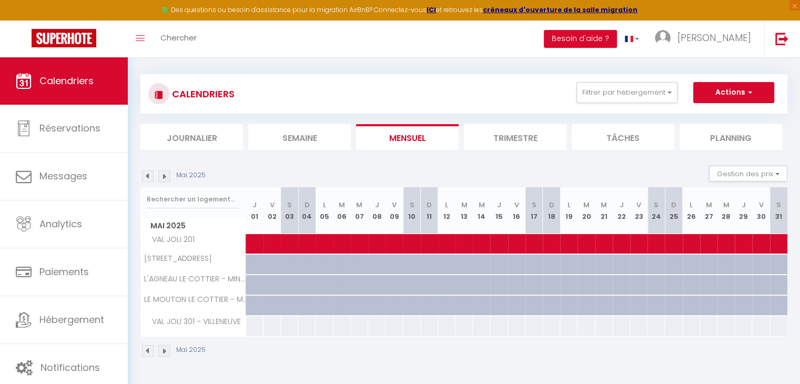
click at [148, 175] on img at bounding box center [148, 176] width 12 height 12
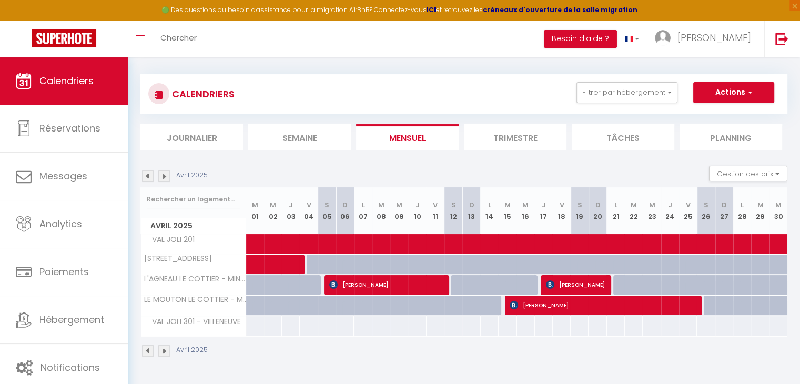
click at [148, 175] on img at bounding box center [148, 176] width 12 height 12
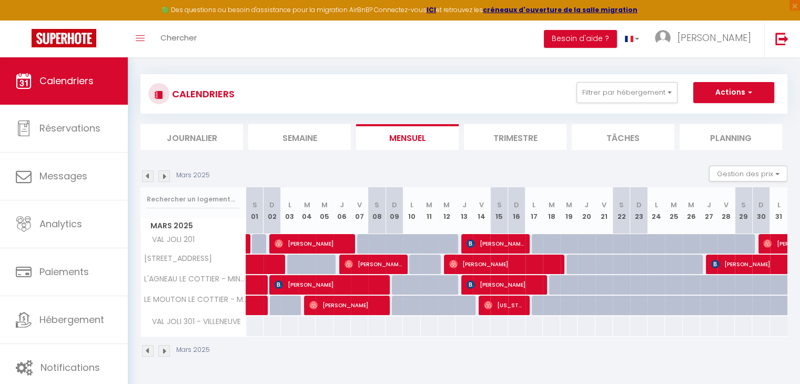
click at [148, 175] on img at bounding box center [148, 176] width 12 height 12
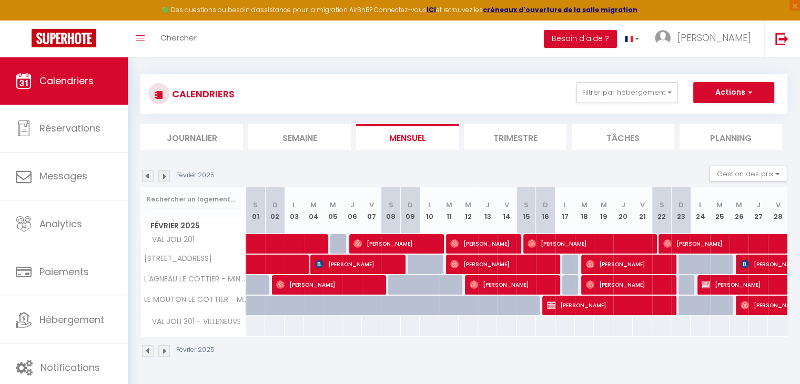
click at [148, 175] on img at bounding box center [148, 176] width 12 height 12
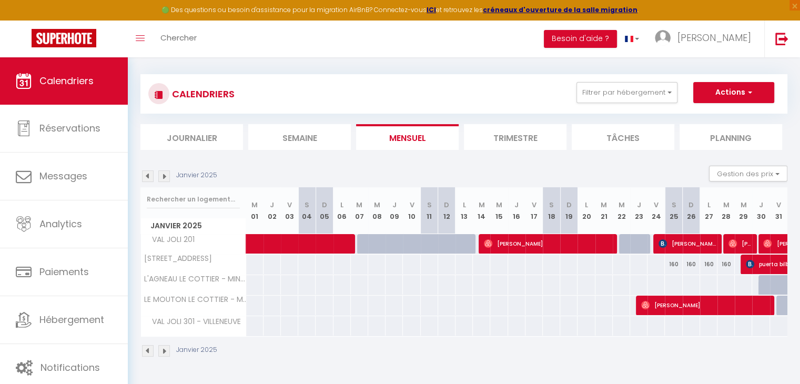
click at [148, 175] on img at bounding box center [148, 176] width 12 height 12
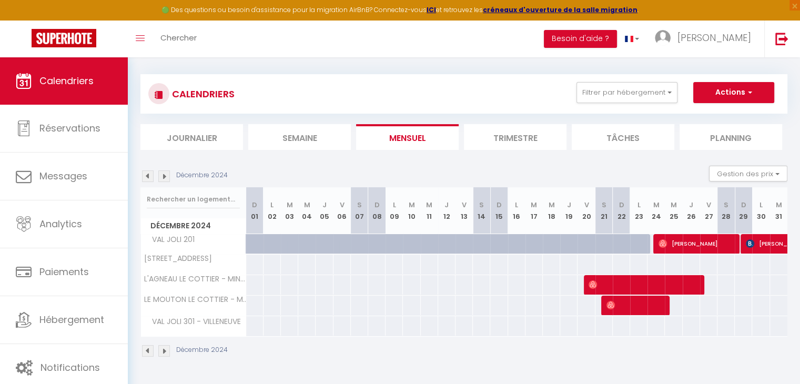
click at [148, 175] on img at bounding box center [148, 176] width 12 height 12
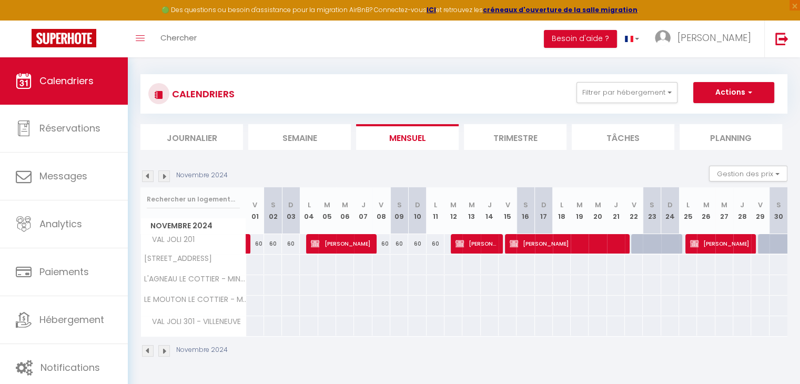
click at [148, 175] on img at bounding box center [148, 176] width 12 height 12
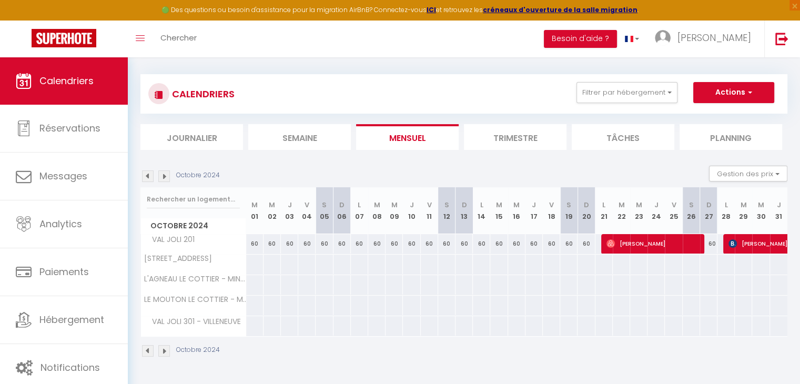
click at [166, 175] on img at bounding box center [164, 176] width 12 height 12
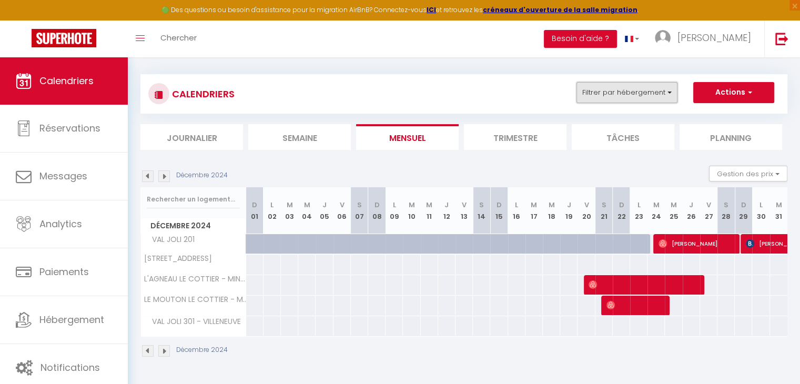
click at [622, 96] on button "Filtrer par hébergement" at bounding box center [627, 92] width 101 height 21
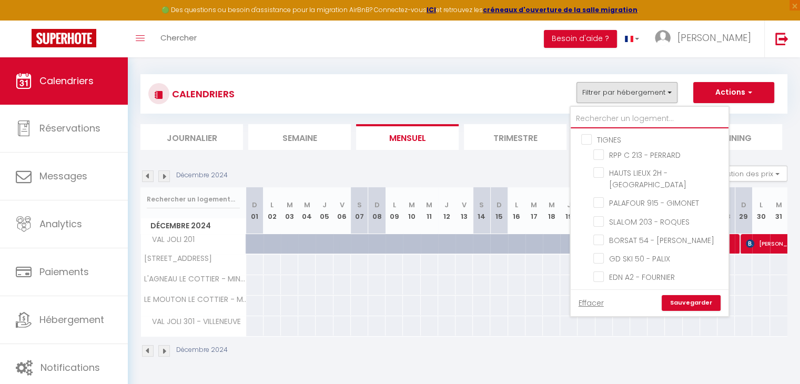
click at [605, 119] on input "text" at bounding box center [650, 118] width 158 height 19
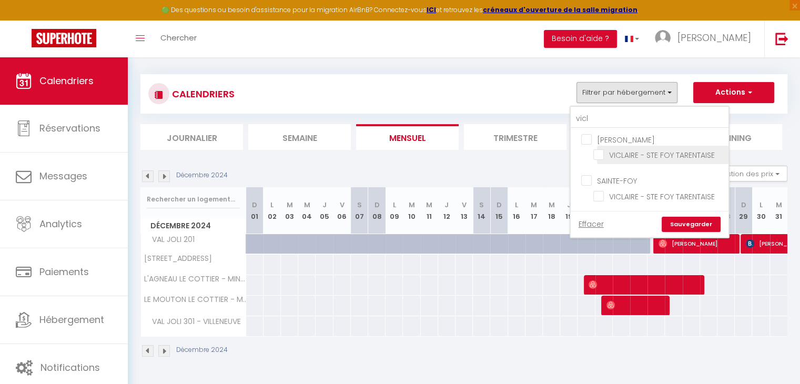
click at [602, 152] on input "VICLAIRE - STE FOY TARENTAISE" at bounding box center [660, 154] width 132 height 11
click at [684, 217] on link "Sauvegarder" at bounding box center [691, 225] width 59 height 16
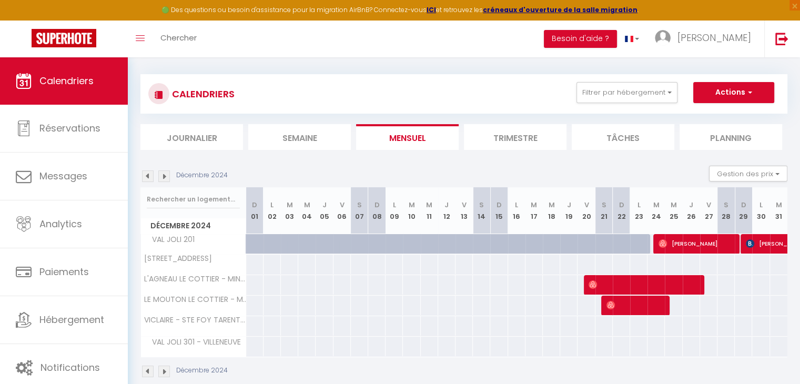
click at [162, 173] on img at bounding box center [164, 176] width 12 height 12
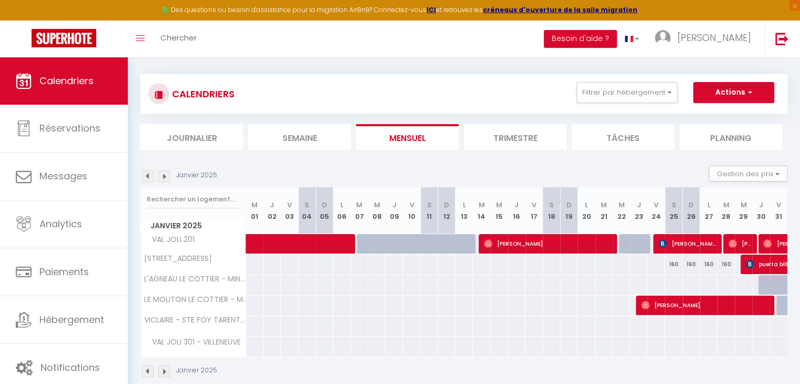
click at [162, 173] on img at bounding box center [164, 176] width 12 height 12
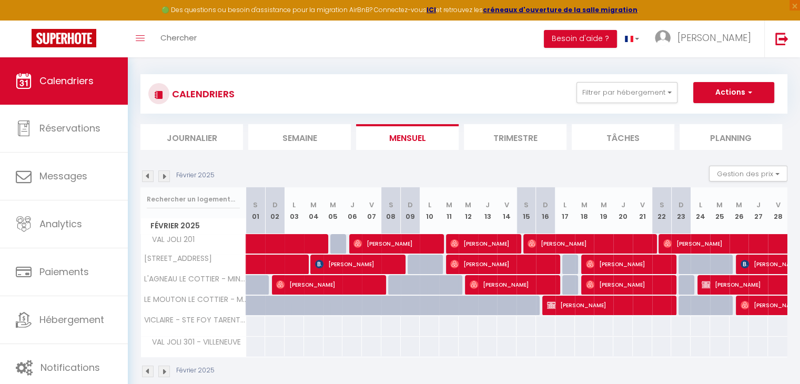
click at [162, 173] on img at bounding box center [164, 176] width 12 height 12
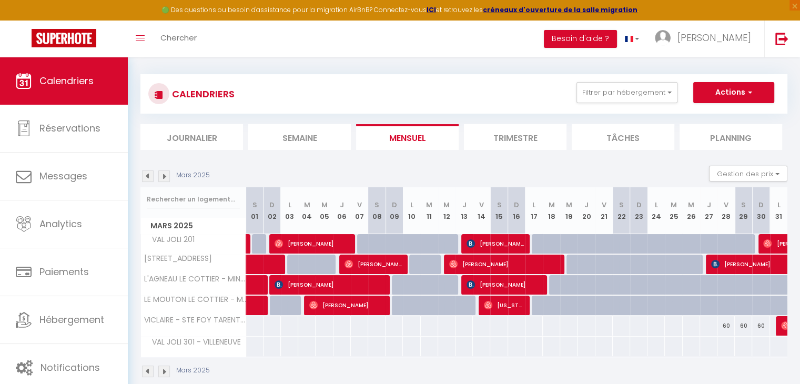
click at [162, 173] on img at bounding box center [164, 176] width 12 height 12
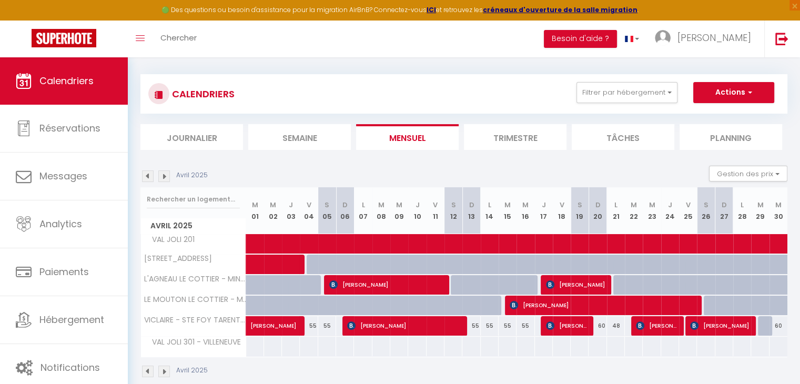
click at [162, 173] on img at bounding box center [164, 176] width 12 height 12
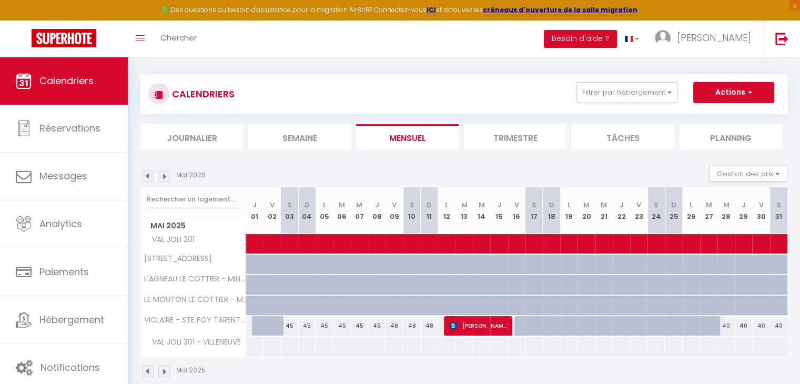
click at [162, 173] on img at bounding box center [164, 176] width 12 height 12
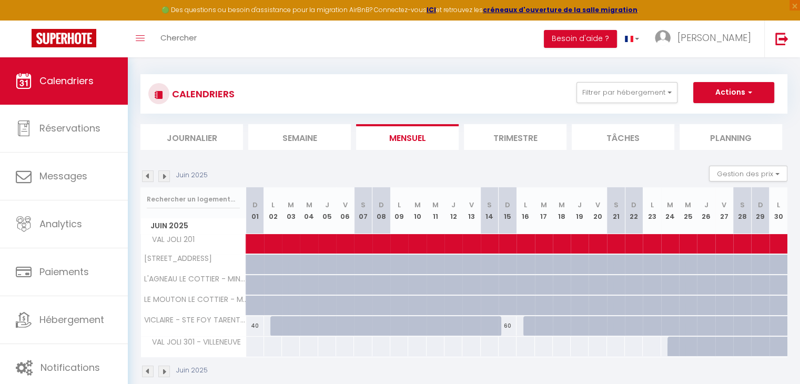
click at [162, 173] on img at bounding box center [164, 176] width 12 height 12
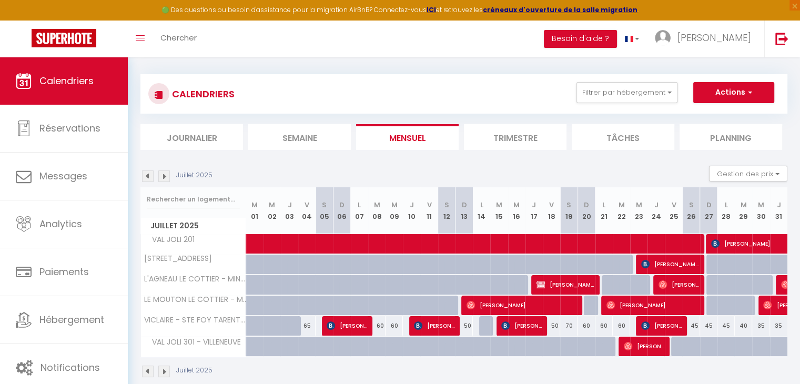
click at [162, 173] on img at bounding box center [164, 176] width 12 height 12
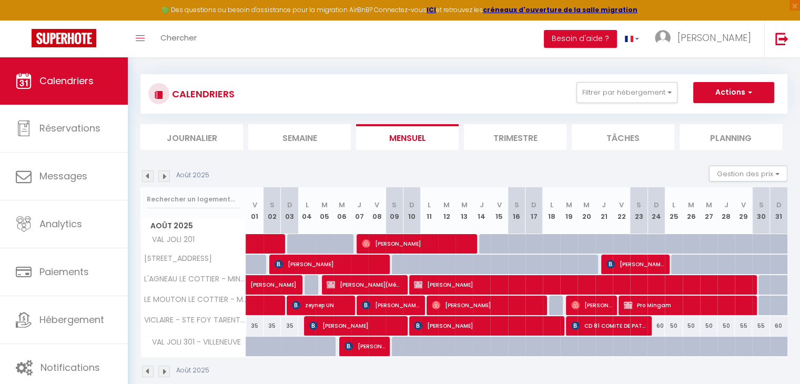
click at [162, 173] on img at bounding box center [164, 176] width 12 height 12
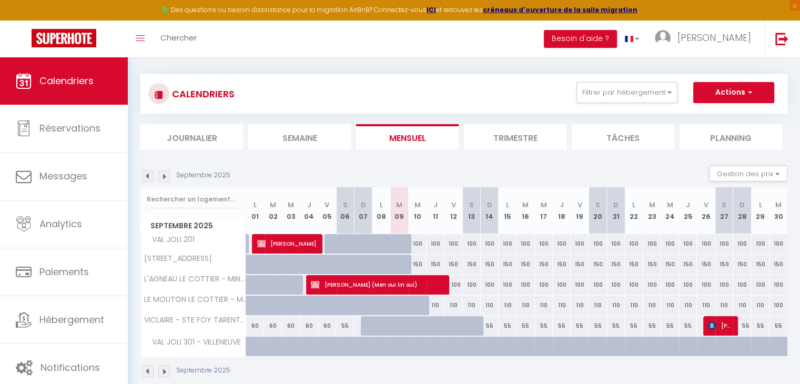
click at [162, 173] on img at bounding box center [164, 176] width 12 height 12
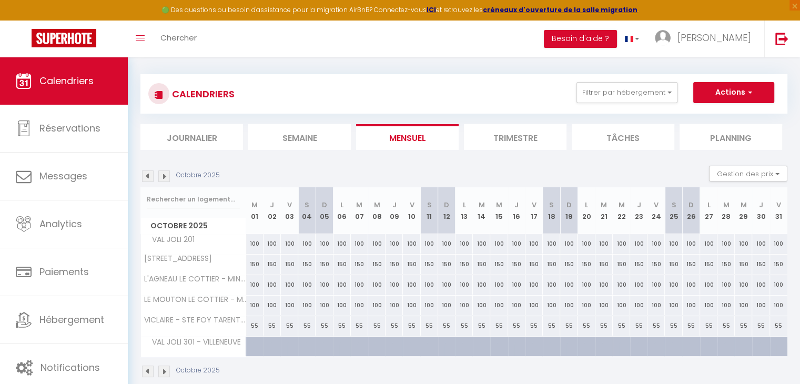
click at [162, 173] on img at bounding box center [164, 176] width 12 height 12
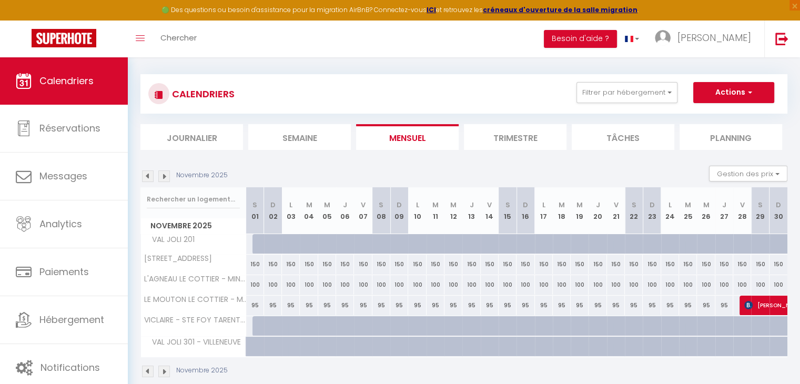
click at [162, 173] on img at bounding box center [164, 176] width 12 height 12
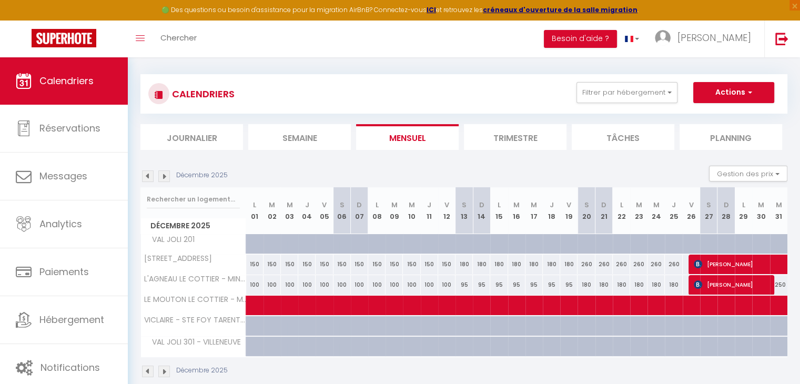
click at [162, 173] on img at bounding box center [164, 176] width 12 height 12
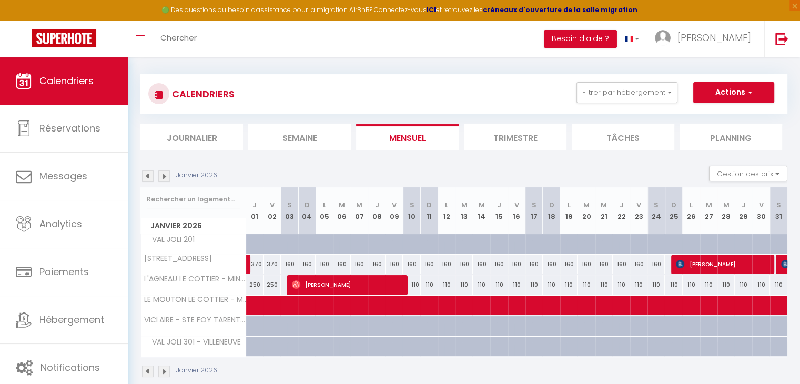
click at [146, 174] on img at bounding box center [148, 176] width 12 height 12
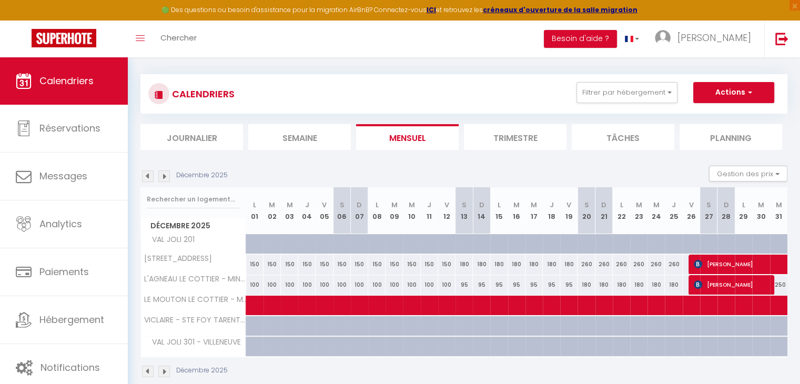
click at [167, 173] on img at bounding box center [164, 176] width 12 height 12
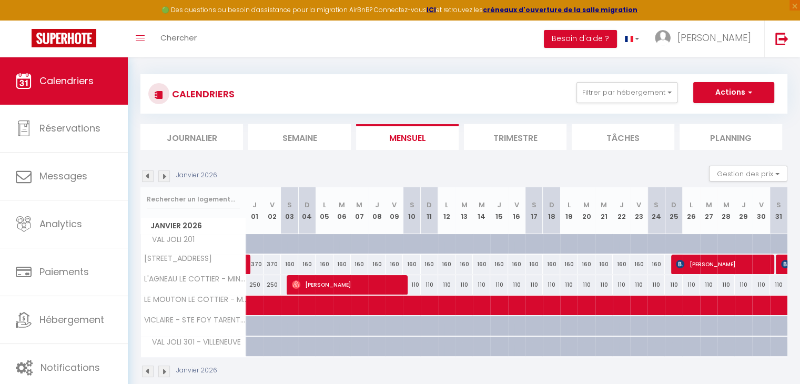
click at [167, 173] on img at bounding box center [164, 176] width 12 height 12
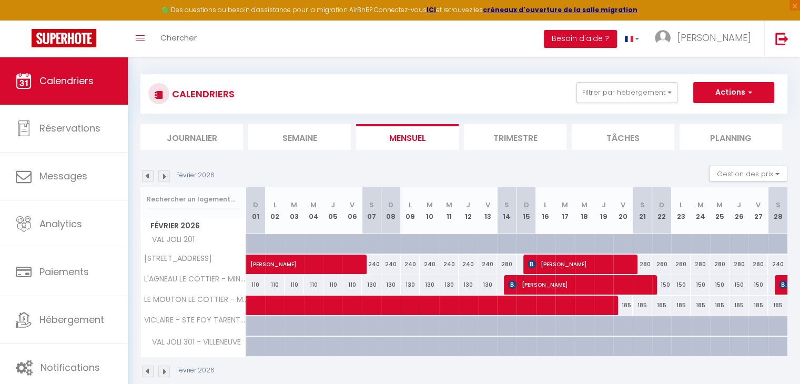
click at [141, 175] on div "Février 2026" at bounding box center [179, 176] width 77 height 12
click at [143, 176] on img at bounding box center [148, 176] width 12 height 12
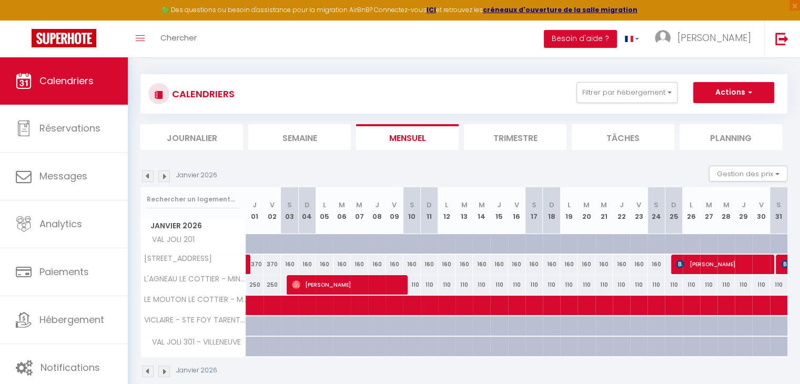
click at [143, 176] on img at bounding box center [148, 176] width 12 height 12
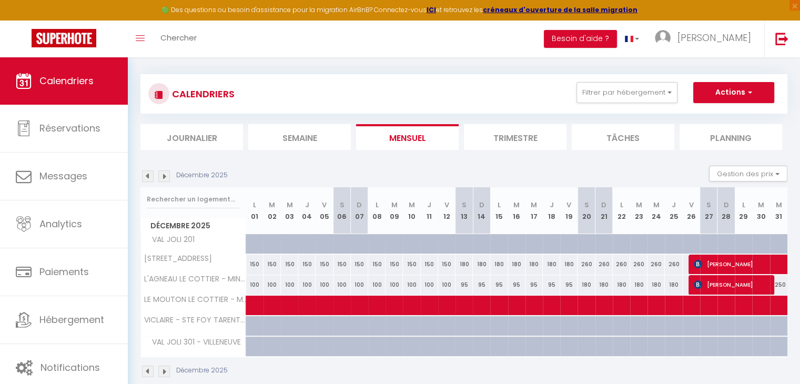
click at [143, 176] on img at bounding box center [148, 176] width 12 height 12
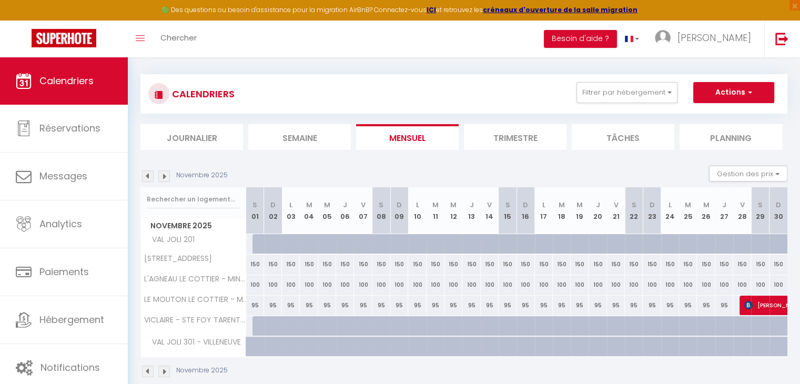
click at [143, 176] on img at bounding box center [148, 176] width 12 height 12
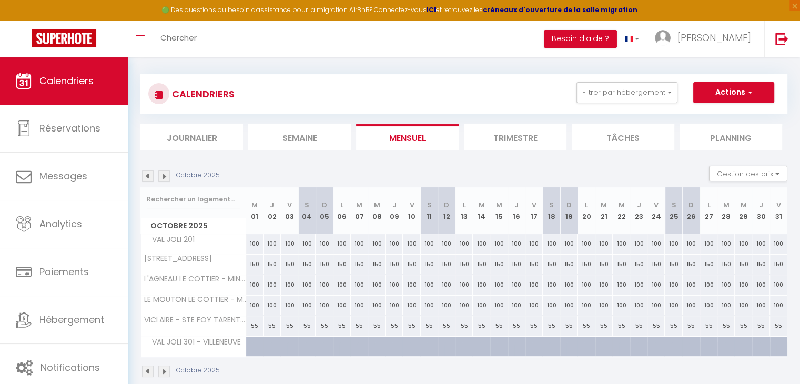
click at [143, 176] on img at bounding box center [148, 176] width 12 height 12
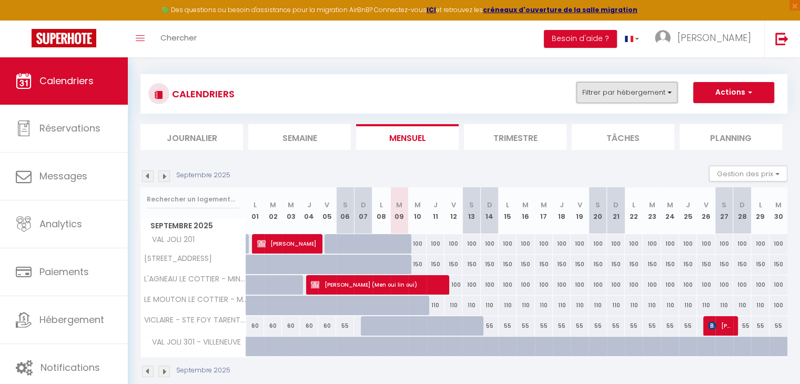
click at [659, 92] on button "Filtrer par hébergement" at bounding box center [627, 92] width 101 height 21
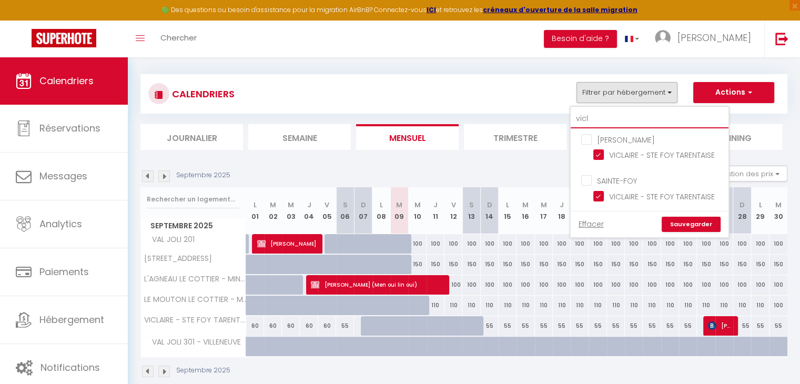
click at [599, 116] on input "vicl" at bounding box center [650, 118] width 158 height 19
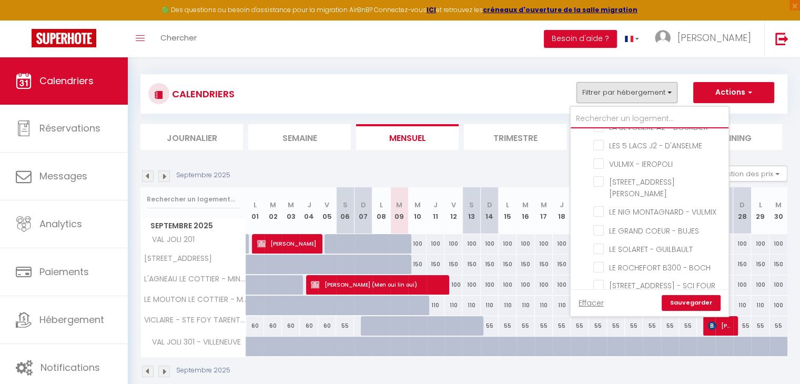
scroll to position [1454, 0]
click at [600, 242] on input "LE SOLARET - GUILBAULT" at bounding box center [660, 247] width 132 height 11
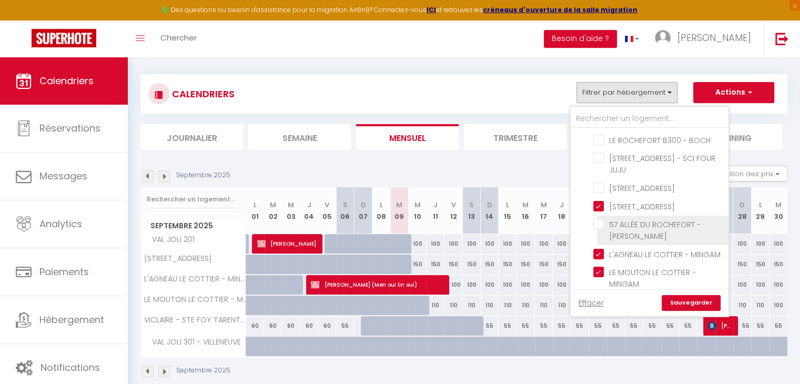
scroll to position [1591, 0]
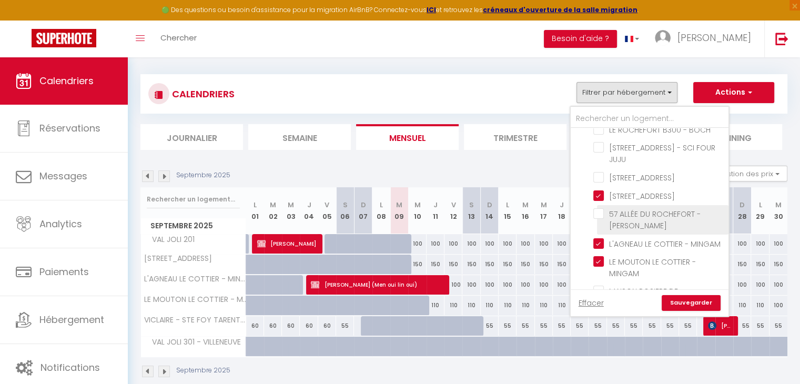
click at [606, 208] on input "57 ALLÉE DU ROCHEFORT - [PERSON_NAME]" at bounding box center [660, 213] width 132 height 11
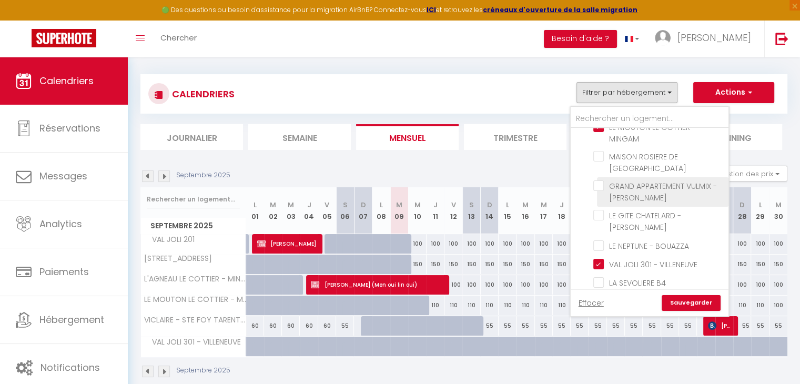
scroll to position [1728, 0]
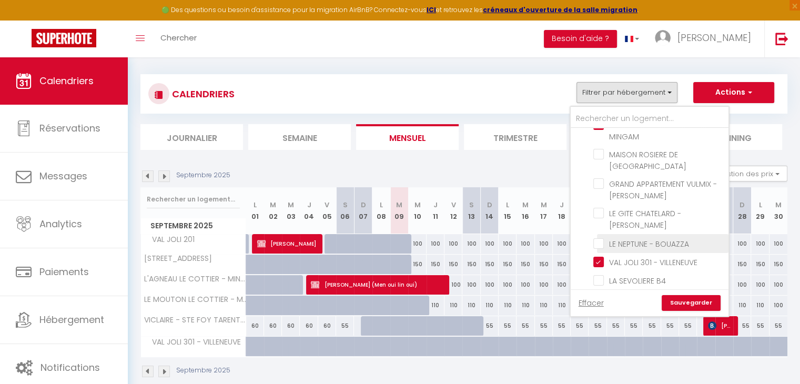
click at [598, 237] on input "LE NEPTUNE - BOUAZZA" at bounding box center [660, 242] width 132 height 11
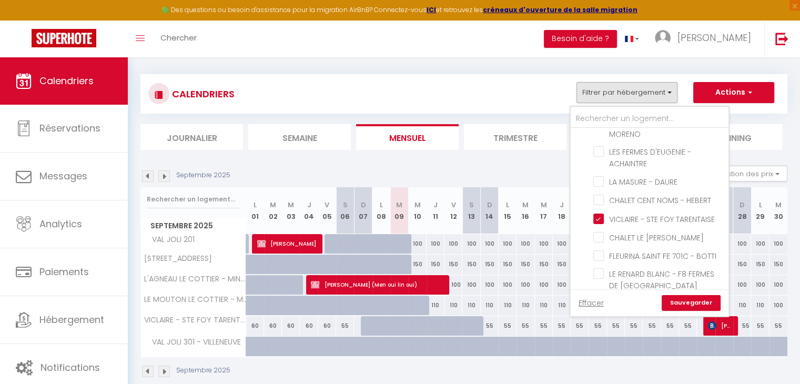
scroll to position [1964, 0]
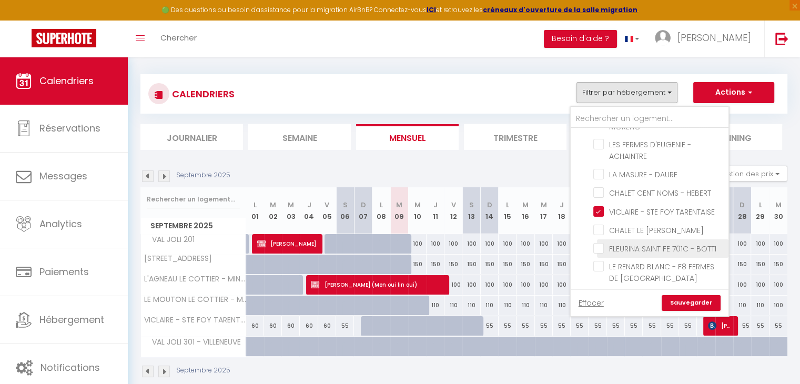
click at [602, 243] on input "FLEURINA SAINT FE 701C - BOTTI" at bounding box center [660, 248] width 132 height 11
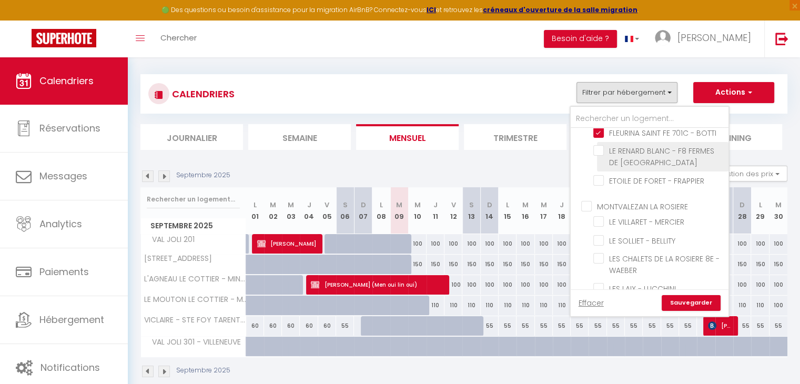
scroll to position [2085, 0]
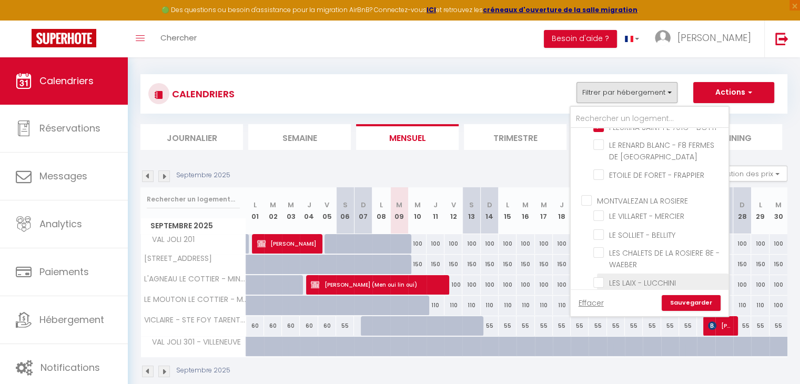
click at [599, 277] on input "LES LAIX - LUCCHINI" at bounding box center [660, 282] width 132 height 11
click at [692, 303] on link "Sauvegarder" at bounding box center [691, 303] width 59 height 16
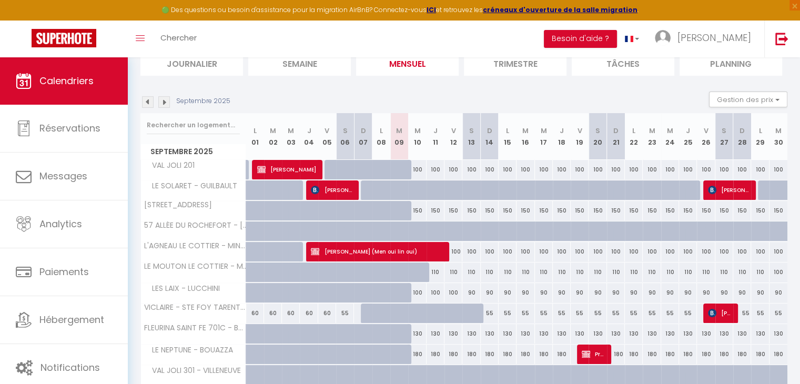
scroll to position [119, 0]
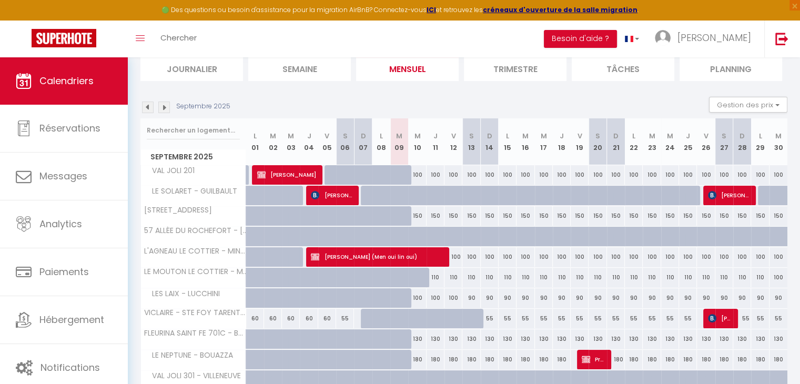
click at [156, 103] on div "Septembre 2025" at bounding box center [187, 108] width 93 height 12
click at [163, 106] on img at bounding box center [164, 108] width 12 height 12
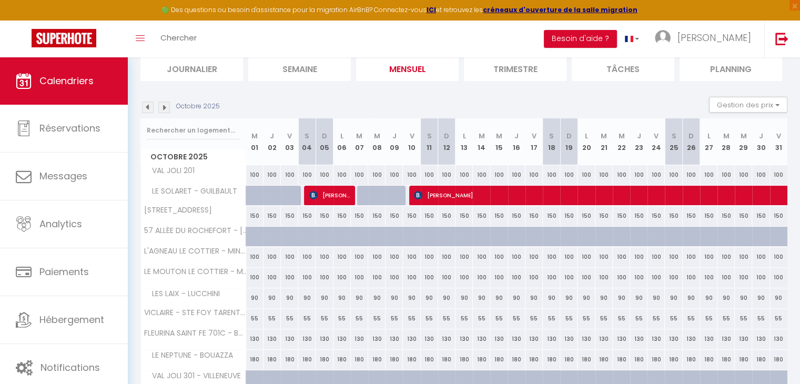
click at [162, 105] on img at bounding box center [164, 108] width 12 height 12
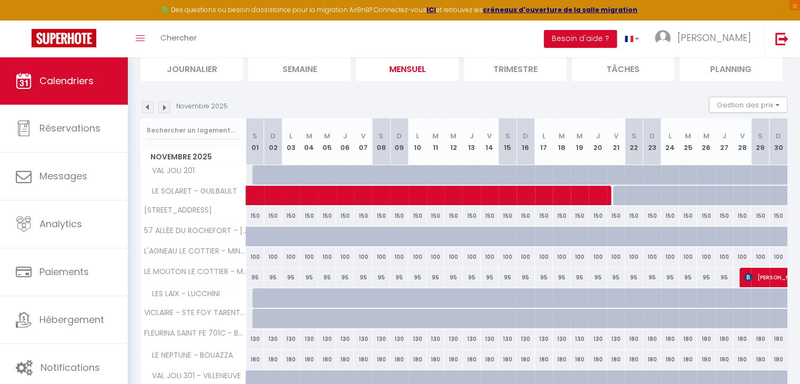
click at [162, 105] on img at bounding box center [164, 108] width 12 height 12
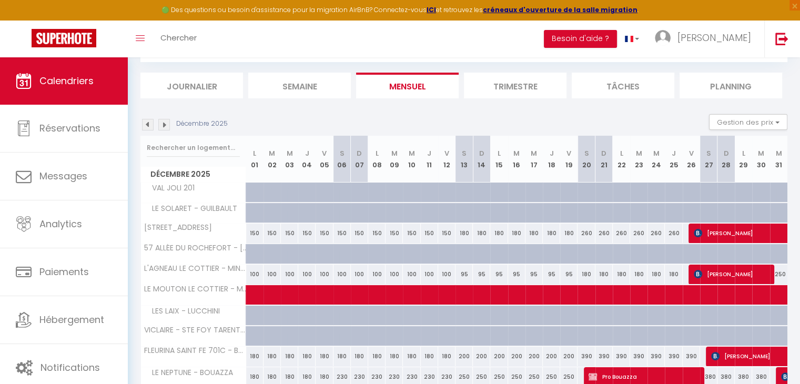
scroll to position [102, 0]
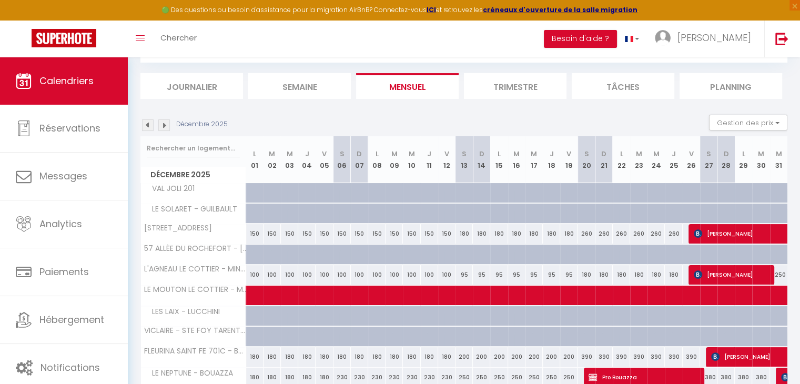
click at [163, 121] on img at bounding box center [164, 125] width 12 height 12
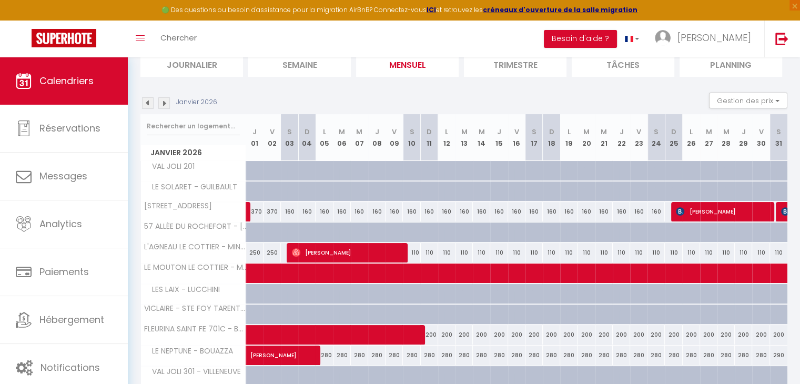
scroll to position [123, 0]
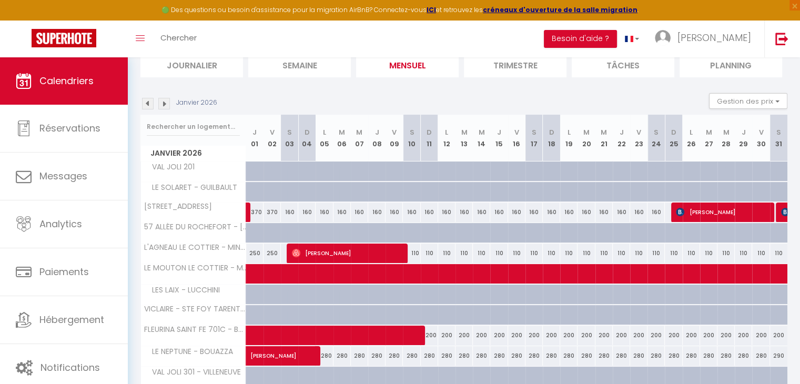
click at [147, 99] on img at bounding box center [148, 104] width 12 height 12
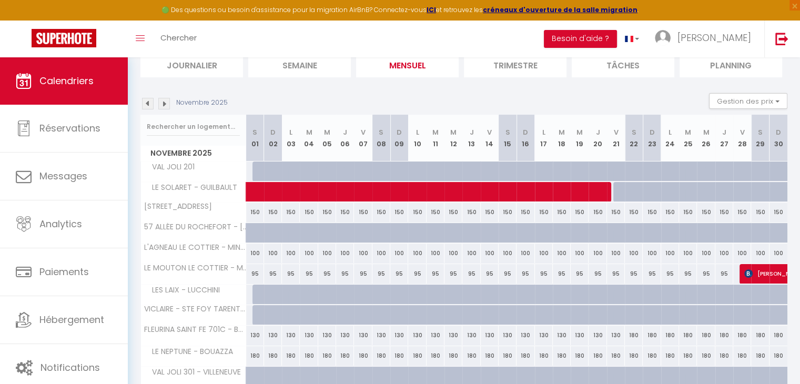
click at [154, 104] on div "Novembre 2025" at bounding box center [186, 104] width 91 height 12
click at [150, 103] on img at bounding box center [148, 104] width 12 height 12
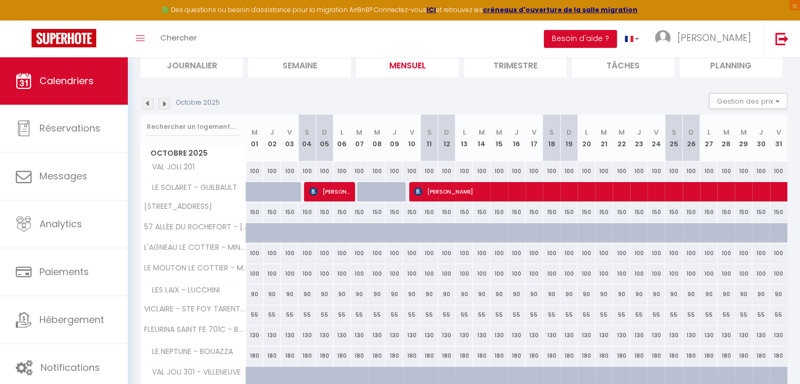
click at [161, 101] on img at bounding box center [164, 104] width 12 height 12
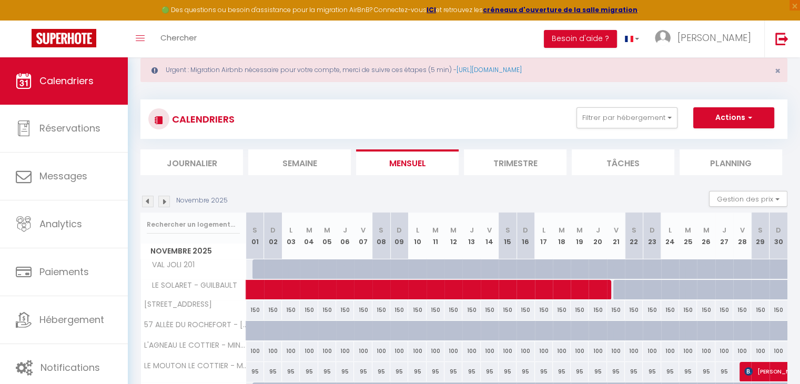
scroll to position [23, 0]
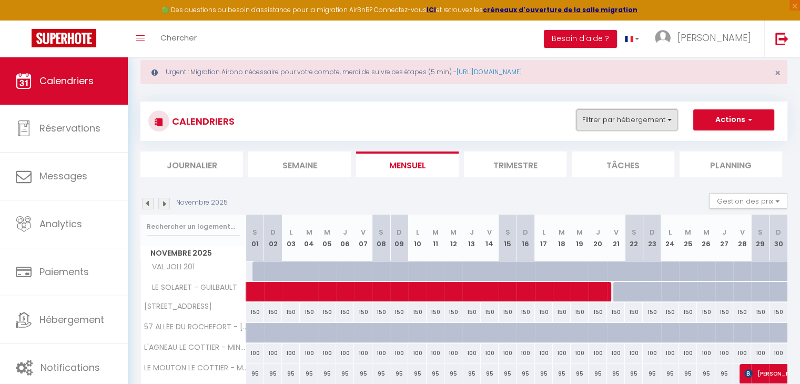
click at [667, 112] on button "Filtrer par hébergement" at bounding box center [627, 119] width 101 height 21
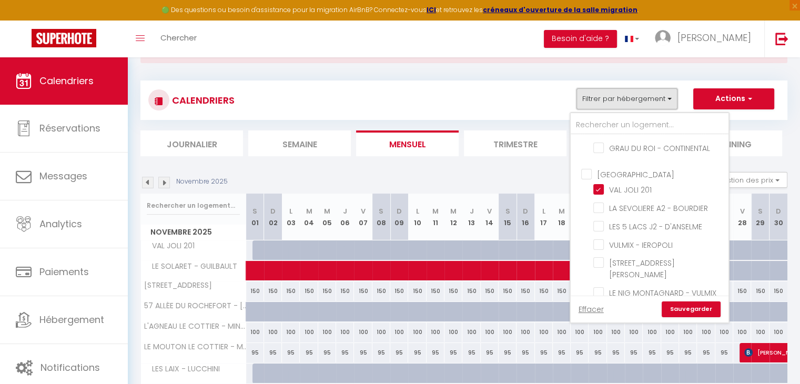
scroll to position [1378, 0]
click at [601, 287] on input "LE NIG MONTAGNARD - VULMIX" at bounding box center [660, 292] width 132 height 11
click at [602, 306] on input "LE GRAND COEUR - BUJES" at bounding box center [660, 311] width 132 height 11
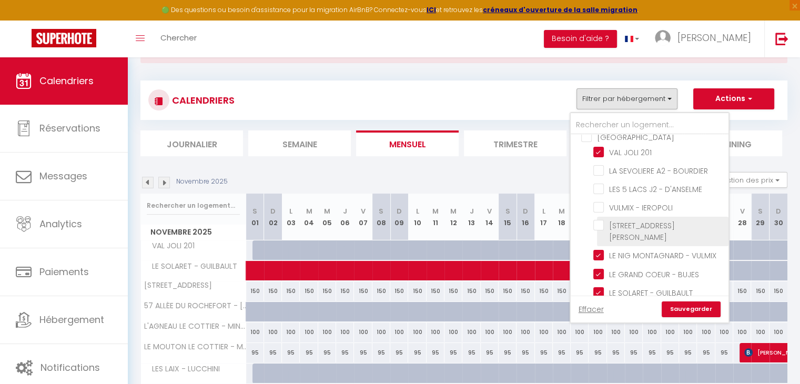
scroll to position [1420, 0]
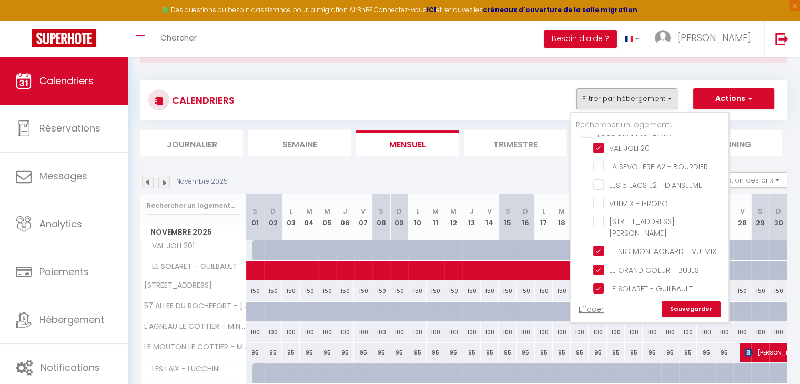
click at [602, 319] on input "[STREET_ADDRESS] - SCI FOUR JUJU" at bounding box center [660, 324] width 132 height 11
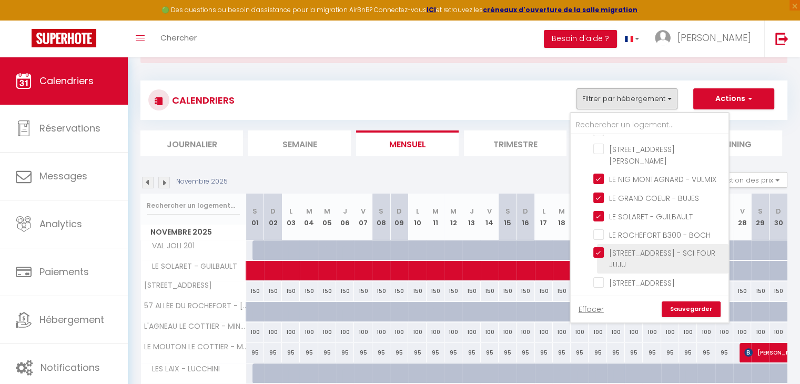
scroll to position [1492, 0]
click at [693, 308] on link "Sauvegarder" at bounding box center [691, 310] width 59 height 16
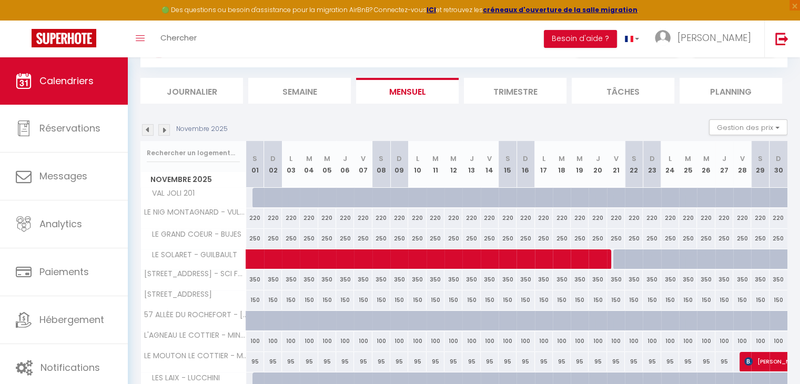
scroll to position [111, 0]
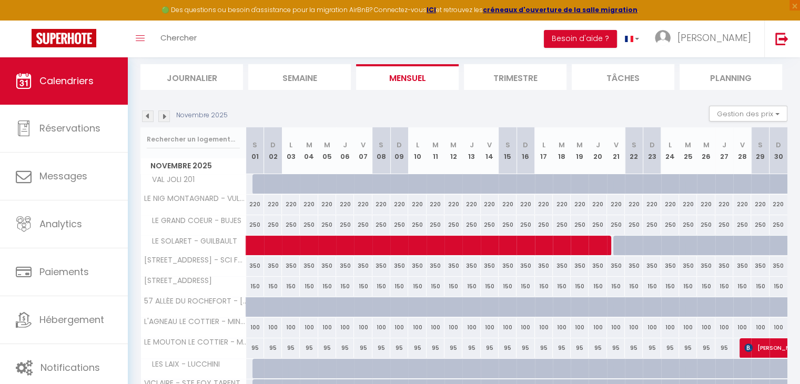
click at [169, 108] on div "Novembre 2025 Gestion des prix Nb Nuits minimum Règles Disponibilité" at bounding box center [464, 117] width 647 height 22
click at [168, 111] on img at bounding box center [164, 117] width 12 height 12
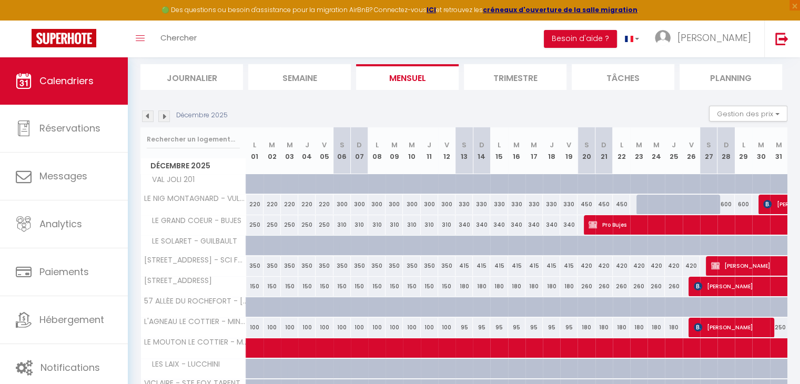
click at [167, 111] on img at bounding box center [164, 117] width 12 height 12
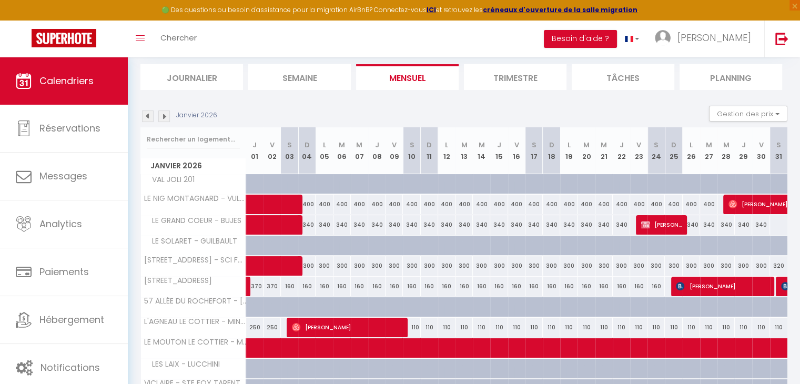
click at [146, 114] on img at bounding box center [148, 117] width 12 height 12
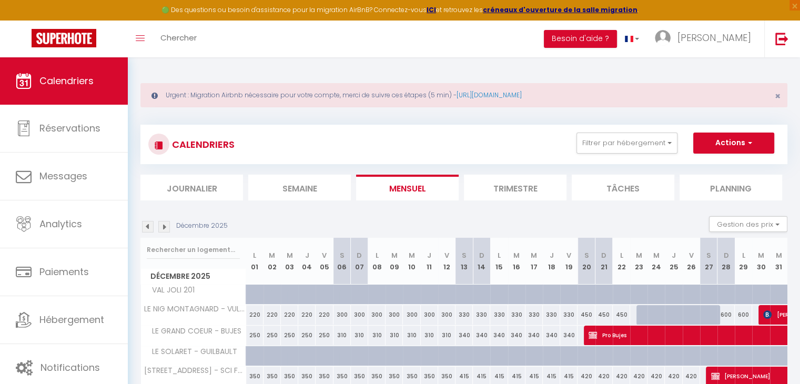
scroll to position [39, 0]
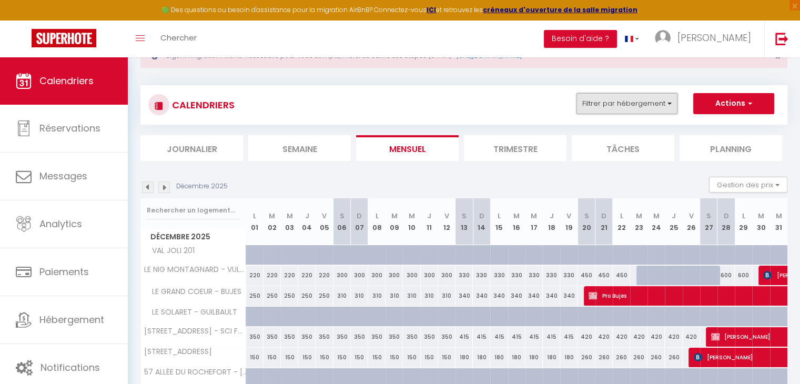
click at [603, 106] on button "Filtrer par hébergement" at bounding box center [627, 103] width 101 height 21
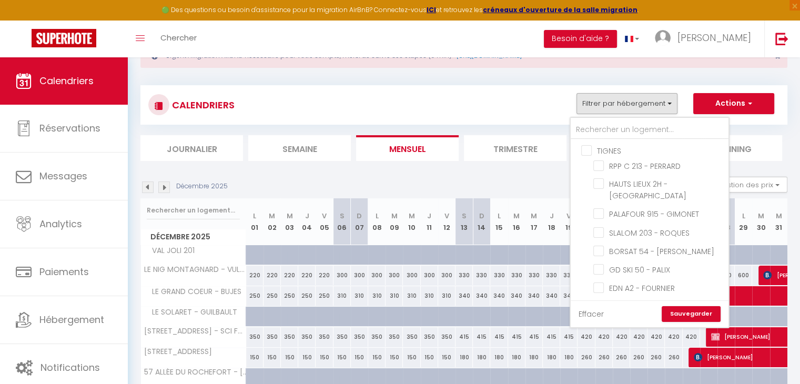
click at [596, 310] on link "Effacer" at bounding box center [591, 314] width 25 height 12
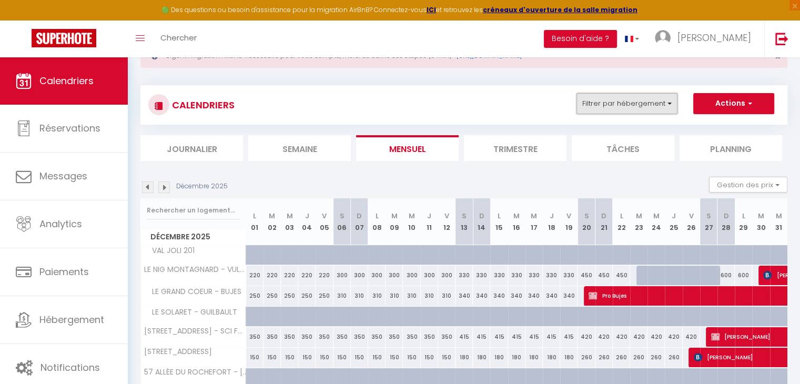
click at [607, 112] on button "Filtrer par hébergement" at bounding box center [627, 103] width 101 height 21
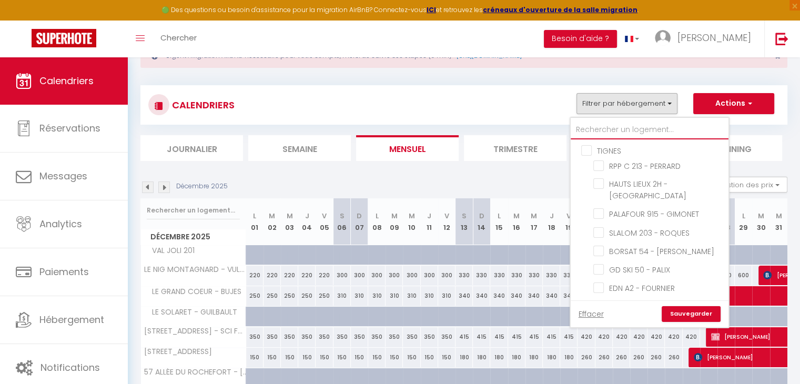
click at [596, 122] on input "text" at bounding box center [650, 130] width 158 height 19
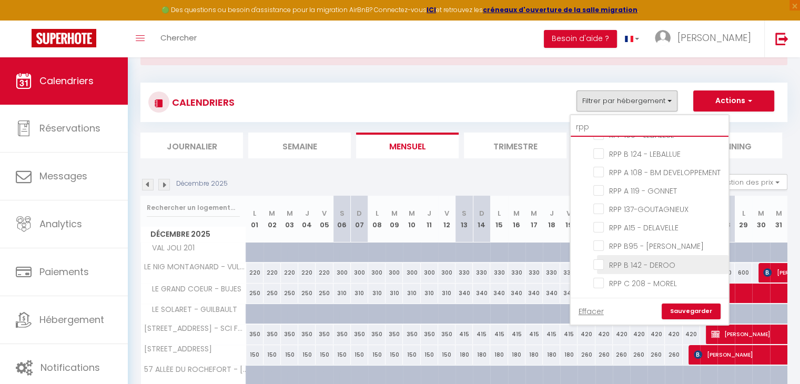
scroll to position [25, 0]
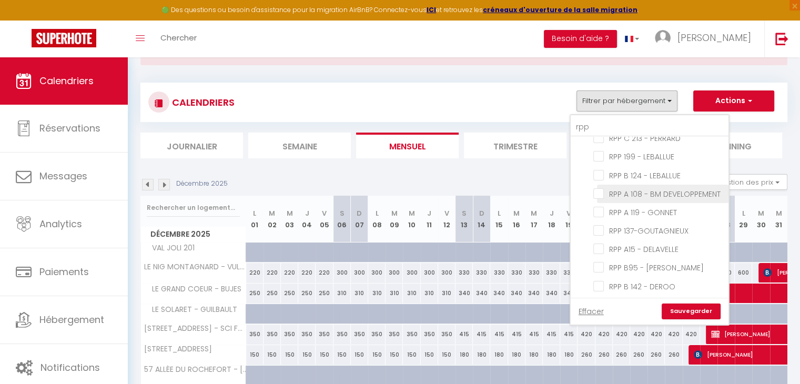
click at [602, 193] on input "RPP A 108 - BM DEVELOPPEMENT" at bounding box center [660, 193] width 132 height 11
click at [680, 310] on link "Sauvegarder" at bounding box center [691, 312] width 59 height 16
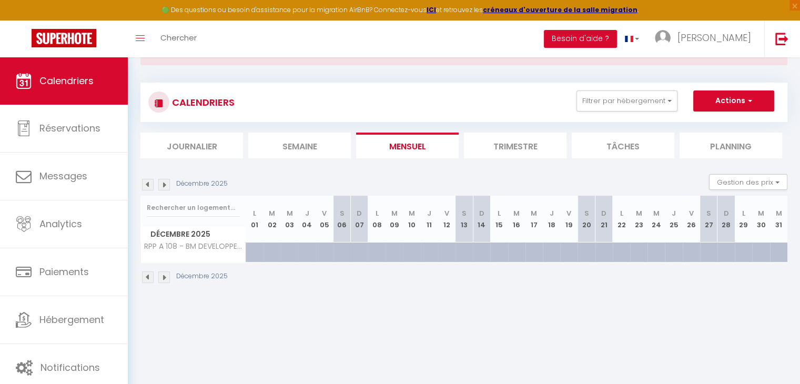
click at [149, 184] on img at bounding box center [148, 185] width 12 height 12
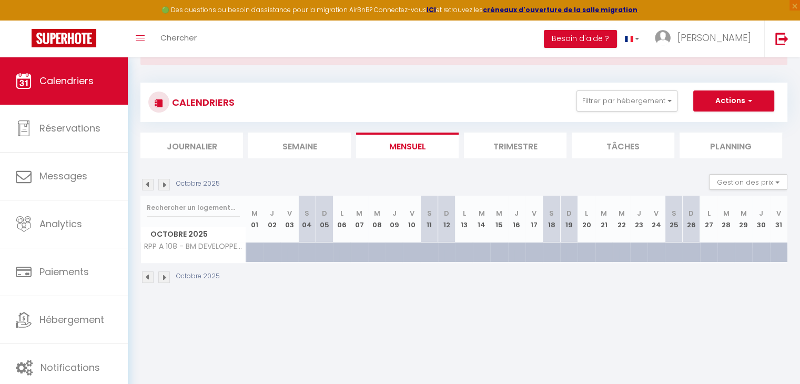
click at [149, 184] on img at bounding box center [148, 185] width 12 height 12
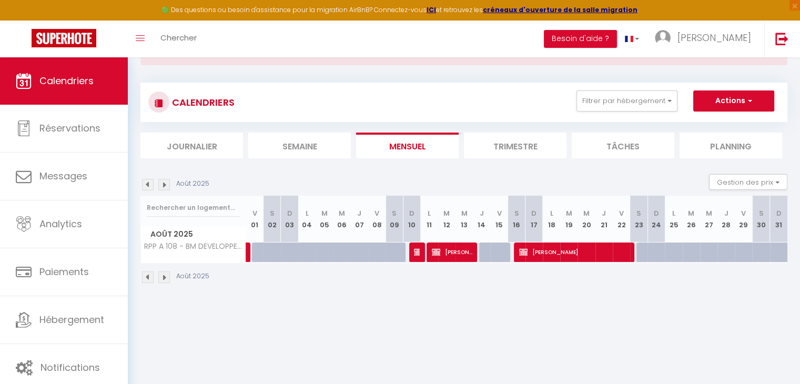
click at [149, 184] on img at bounding box center [148, 185] width 12 height 12
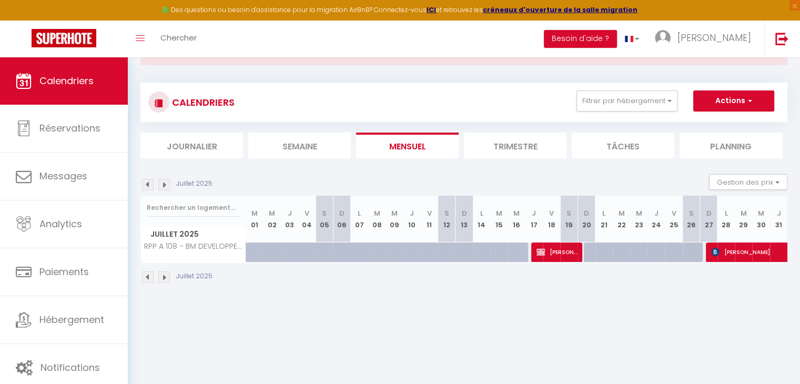
click at [149, 184] on img at bounding box center [148, 185] width 12 height 12
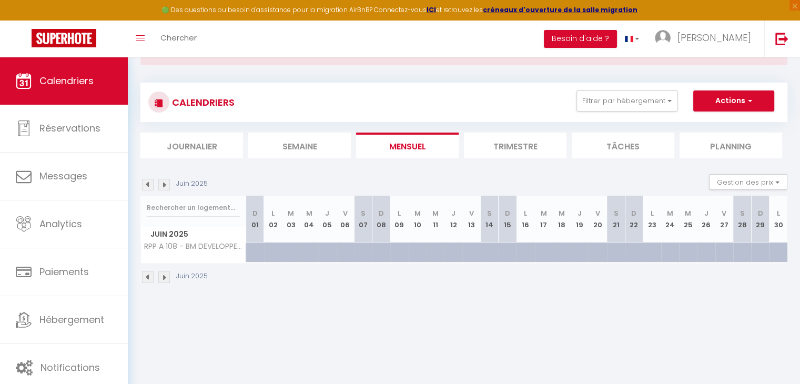
click at [149, 184] on img at bounding box center [148, 185] width 12 height 12
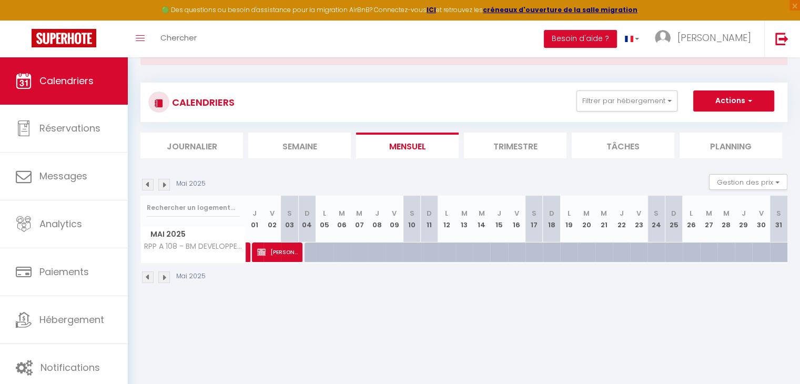
click at [149, 184] on img at bounding box center [148, 185] width 12 height 12
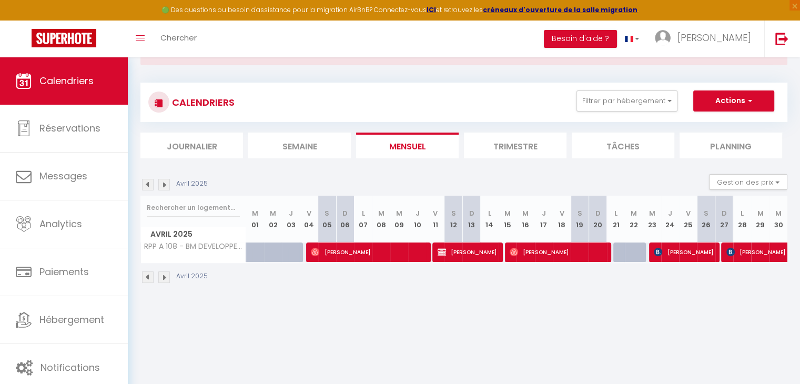
click at [149, 184] on img at bounding box center [148, 185] width 12 height 12
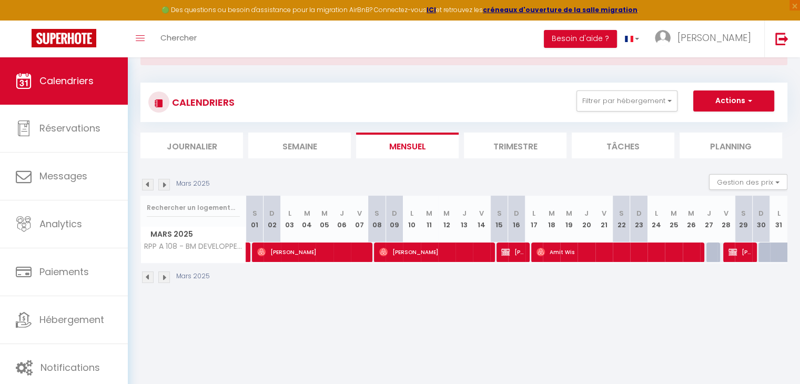
click at [149, 184] on img at bounding box center [148, 185] width 12 height 12
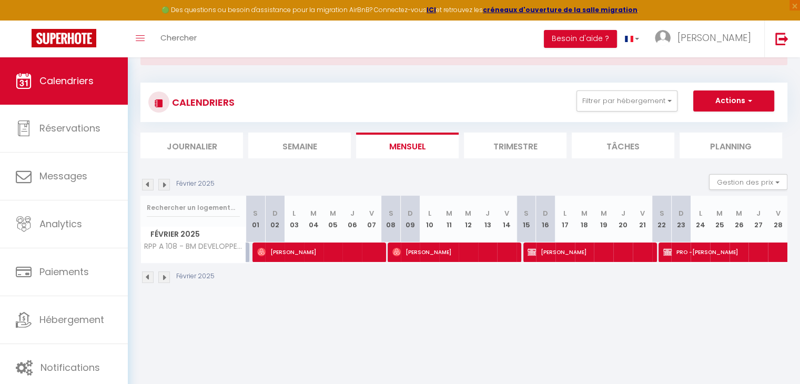
click at [149, 184] on img at bounding box center [148, 185] width 12 height 12
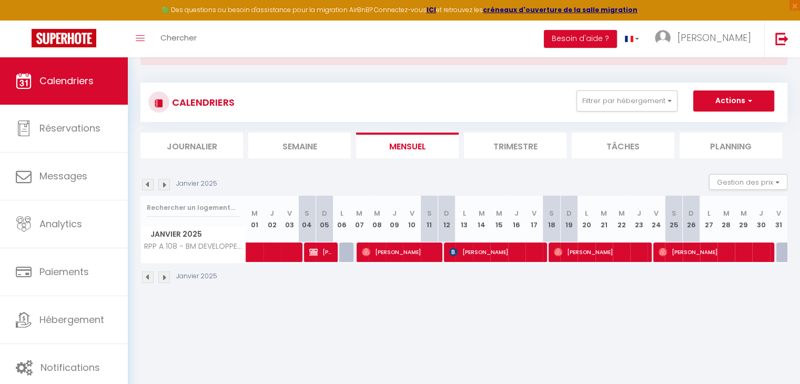
click at [149, 184] on img at bounding box center [148, 185] width 12 height 12
